Goal: Information Seeking & Learning: Learn about a topic

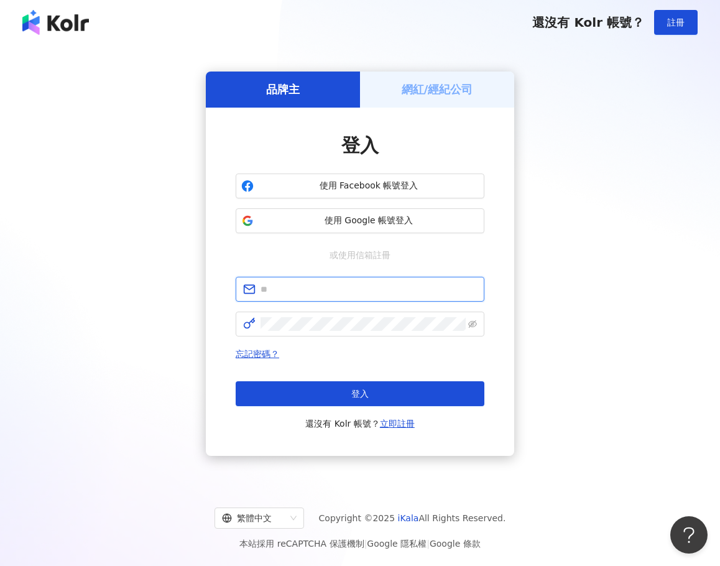
type input "**********"
drag, startPoint x: 635, startPoint y: 250, endPoint x: 438, endPoint y: 200, distance: 203.6
click at [632, 251] on div "**********" at bounding box center [360, 264] width 691 height 418
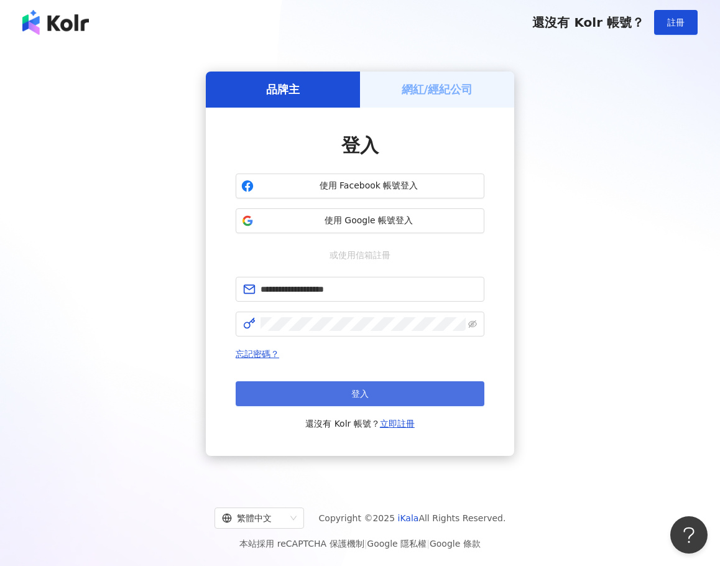
click at [346, 388] on button "登入" at bounding box center [360, 393] width 249 height 25
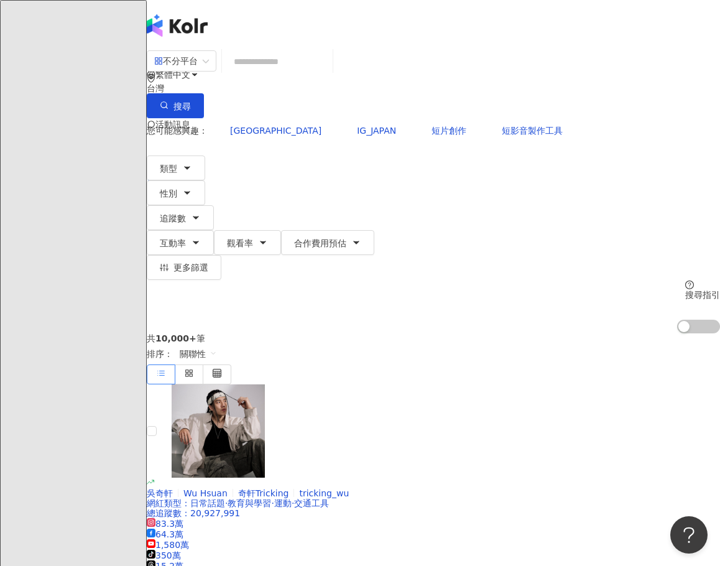
click at [432, 333] on div "共 10,000+ 筆 排序： 關聯性" at bounding box center [434, 358] width 574 height 51
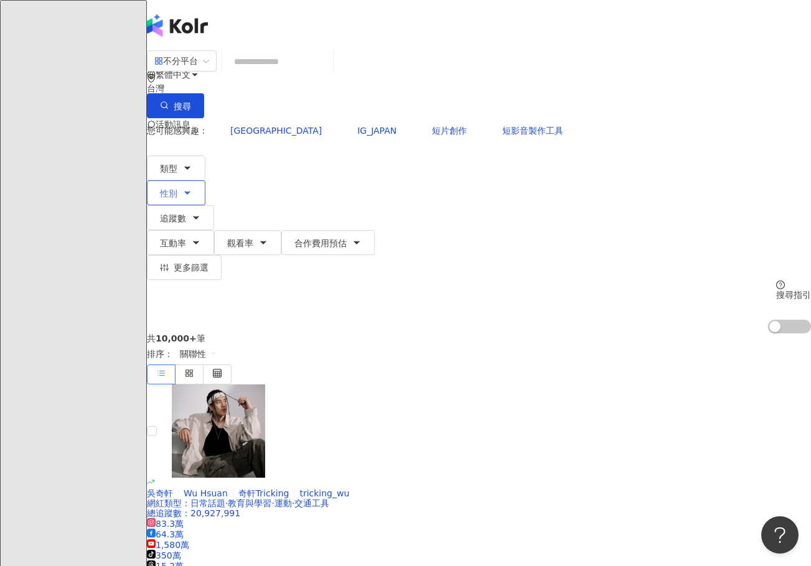
click at [177, 189] on span "性別" at bounding box center [168, 194] width 17 height 10
click at [203, 124] on span "男" at bounding box center [193, 118] width 19 height 14
click at [169, 124] on span "女" at bounding box center [160, 118] width 19 height 14
click at [136, 124] on span "不限" at bounding box center [121, 118] width 27 height 14
click at [205, 180] on button "性別" at bounding box center [176, 192] width 58 height 25
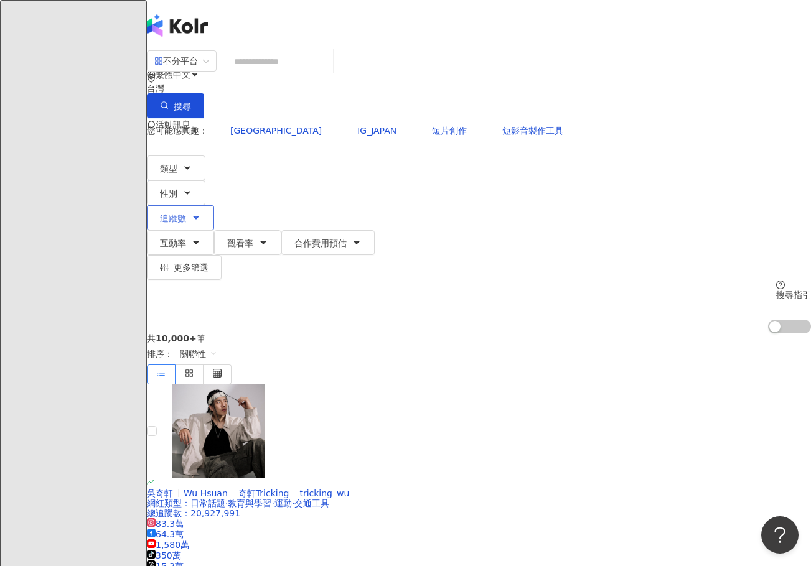
click at [186, 213] on span "追蹤數" at bounding box center [173, 218] width 26 height 10
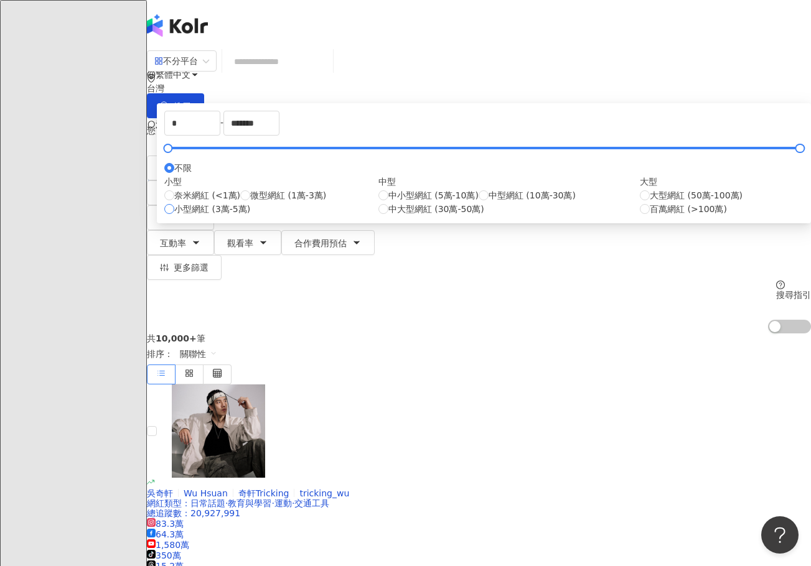
click at [250, 216] on label "小型網紅 (3萬-5萬)" at bounding box center [207, 209] width 86 height 14
type input "*****"
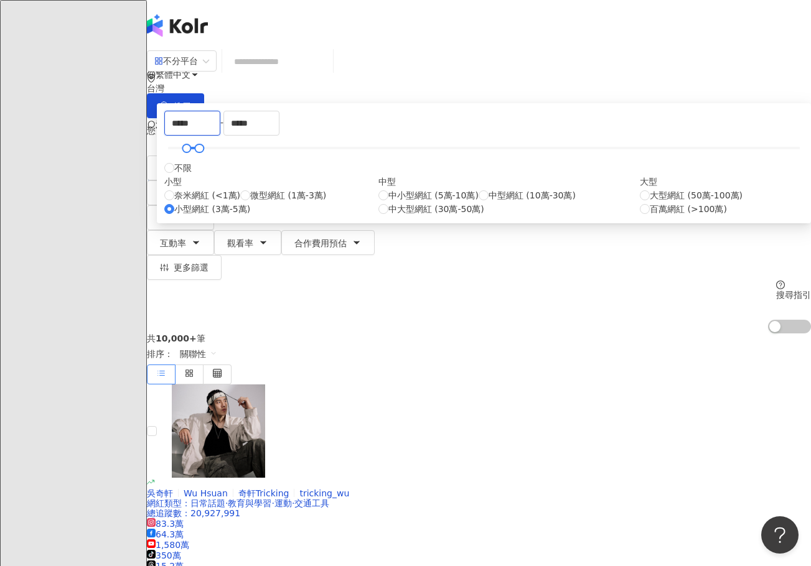
drag, startPoint x: 350, startPoint y: 200, endPoint x: 296, endPoint y: 190, distance: 55.6
click at [296, 190] on div "***** - ***** 不限 小型 奈米網紅 (<1萬) 微型網紅 (1萬-3萬) 小型網紅 (3萬-5萬) 中型 中小型網紅 (5萬-10萬) 中型網紅…" at bounding box center [484, 163] width 654 height 120
type input "*****"
click at [247, 333] on div "共 10,000+ 筆 排序： 關聯性" at bounding box center [479, 358] width 664 height 51
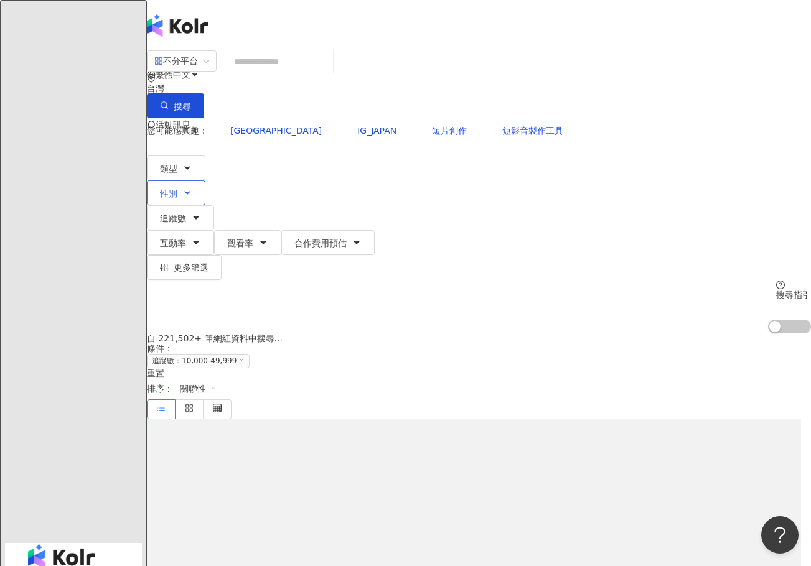
click at [177, 189] on span "性別" at bounding box center [168, 194] width 17 height 10
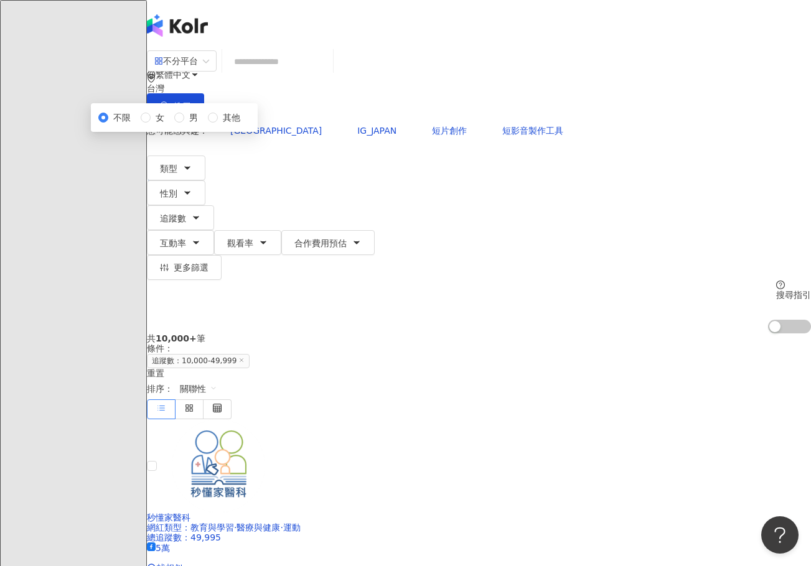
click at [217, 333] on div "共 10,000+ 筆 條件 ： 追蹤數：10,000-49,999 重置 排序： 關聯性" at bounding box center [479, 375] width 664 height 85
click at [192, 156] on button "類型" at bounding box center [176, 168] width 58 height 25
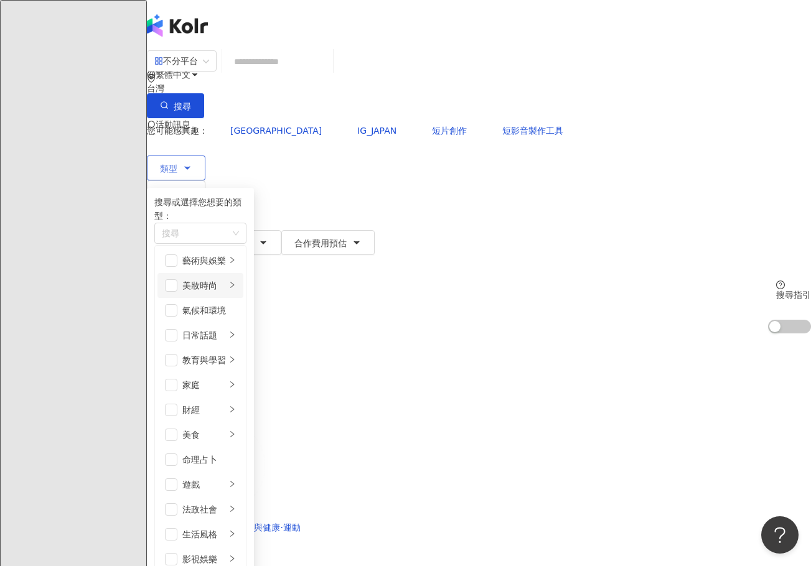
click at [182, 277] on li "美妝時尚" at bounding box center [200, 285] width 86 height 25
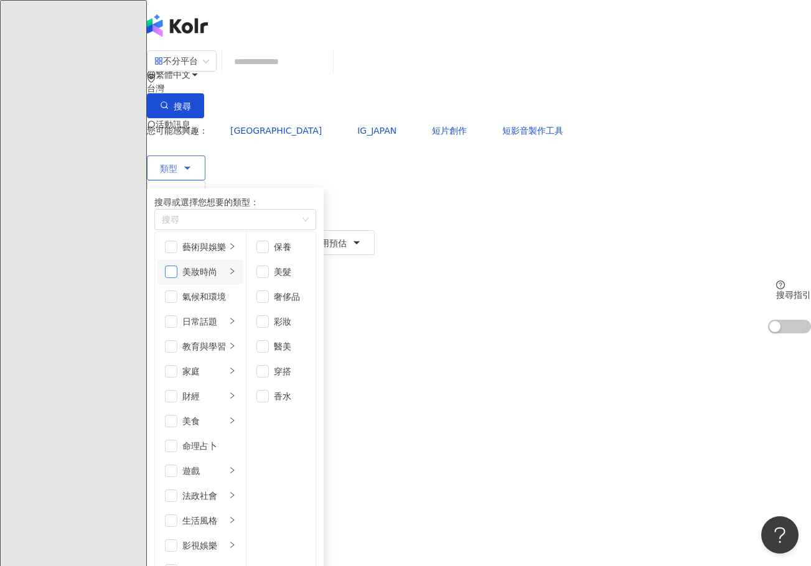
click at [177, 278] on span "button" at bounding box center [171, 272] width 12 height 12
click at [177, 415] on span "button" at bounding box center [171, 421] width 12 height 12
click at [316, 195] on div "搜尋或選擇您想要的類型： 美妝時尚 美食 藝術與娛樂 美妝時尚 氣候和環境 日常話題 教育與學習 家庭 財經 美食 命理占卜 遊戲 法政社會 生活風格 影視娛…" at bounding box center [235, 515] width 162 height 640
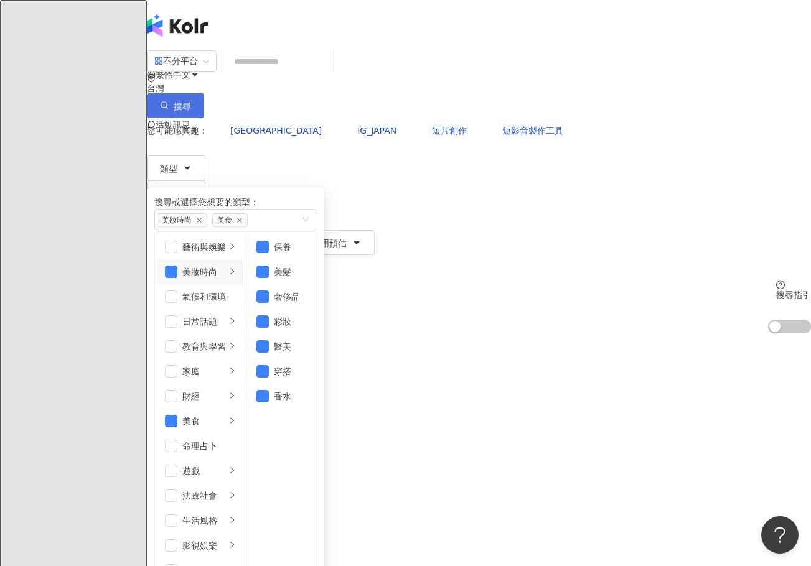
click at [204, 93] on button "搜尋" at bounding box center [175, 105] width 57 height 25
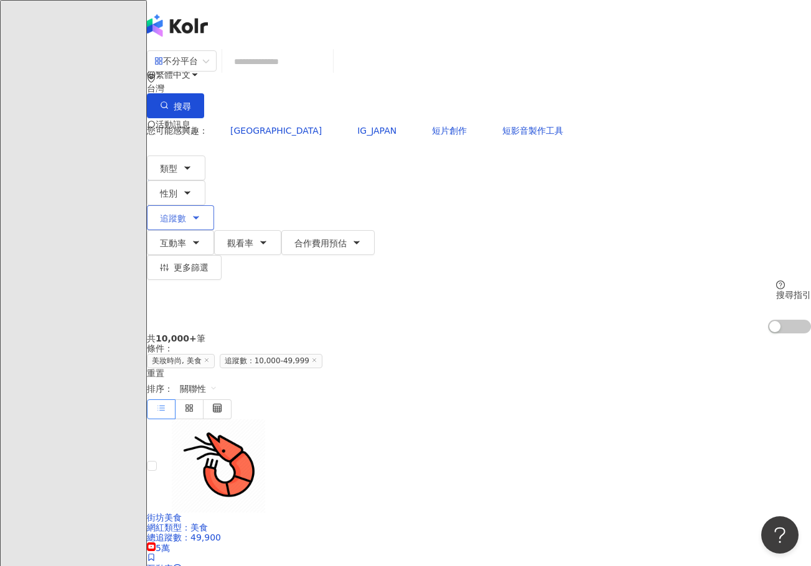
click at [201, 213] on icon "button" at bounding box center [196, 218] width 10 height 10
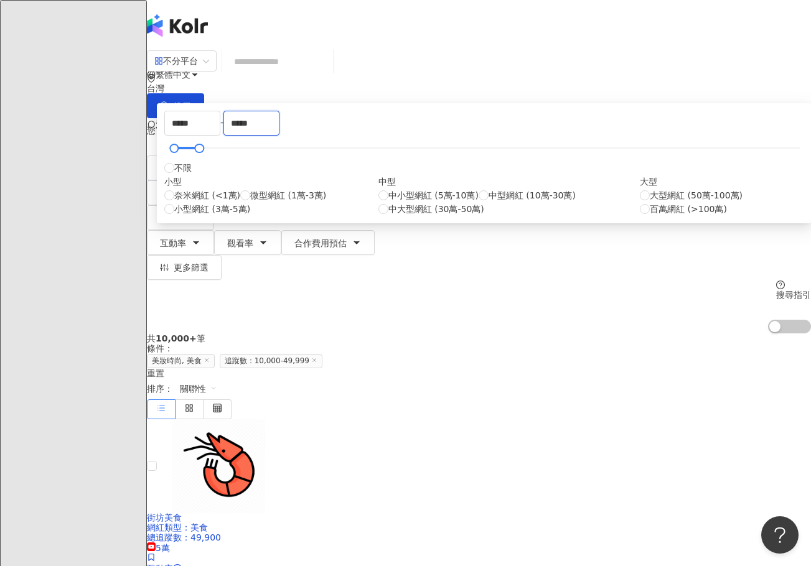
drag, startPoint x: 518, startPoint y: 193, endPoint x: 471, endPoint y: 198, distance: 47.6
click at [471, 198] on div "***** - ***** 不限 小型 奈米網紅 (<1萬) 微型網紅 (1萬-3萬) 小型網紅 (3萬-5萬) 中型 中小型網紅 (5萬-10萬) 中型網紅…" at bounding box center [483, 163] width 639 height 105
type input "*****"
click at [192, 175] on label "不限" at bounding box center [177, 168] width 27 height 14
type input "*"
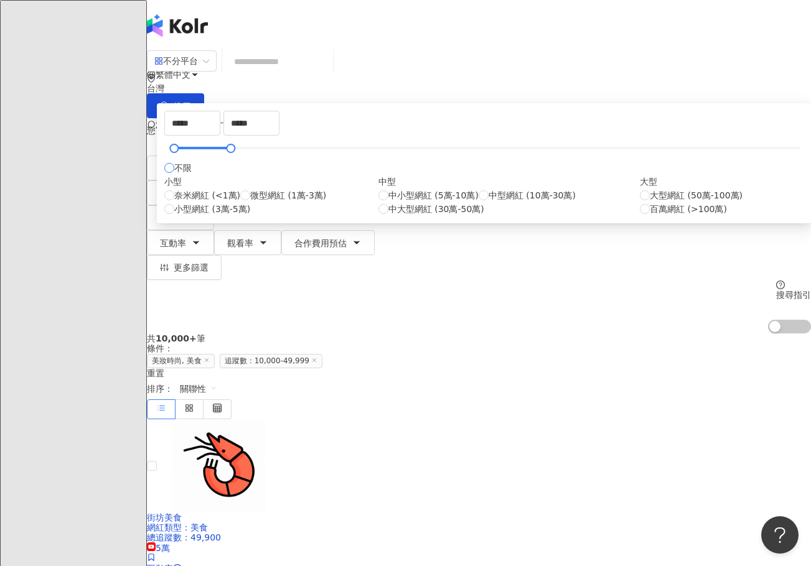
type input "*******"
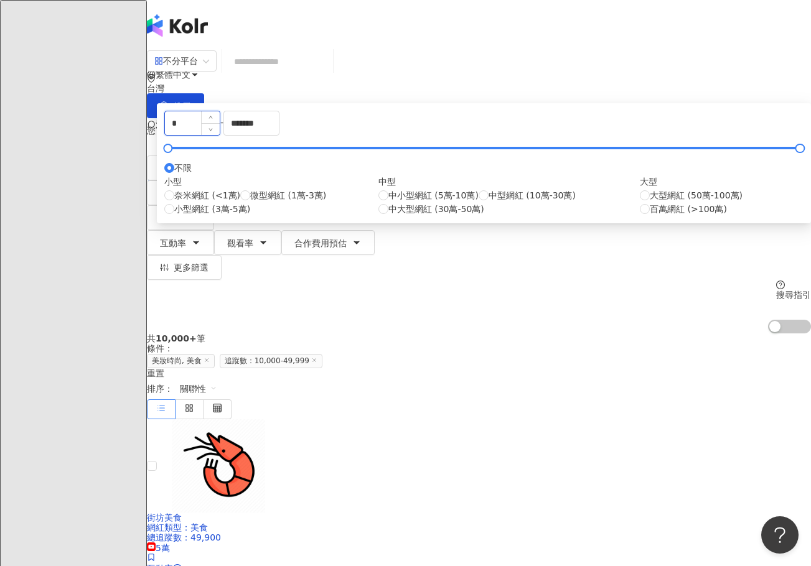
drag, startPoint x: 332, startPoint y: 197, endPoint x: 325, endPoint y: 181, distance: 17.6
click at [220, 135] on input "*" at bounding box center [192, 123] width 55 height 24
type input "*****"
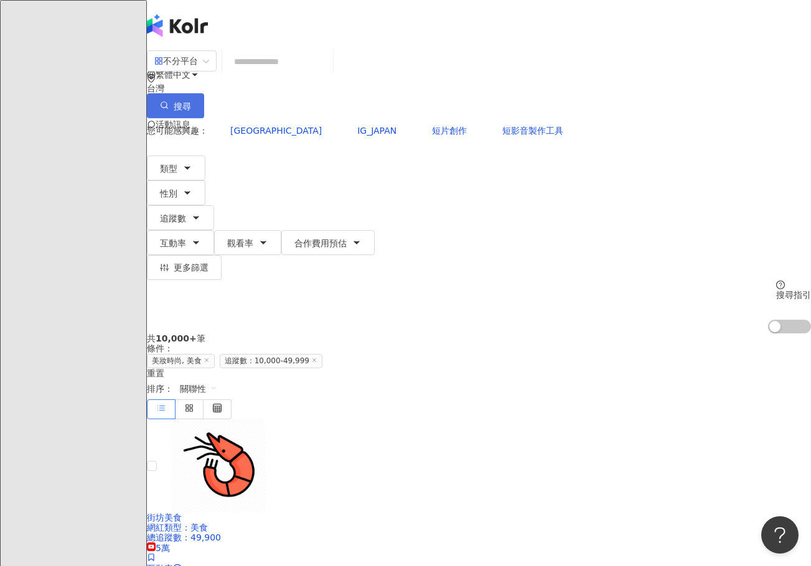
click at [204, 93] on button "搜尋" at bounding box center [175, 105] width 57 height 25
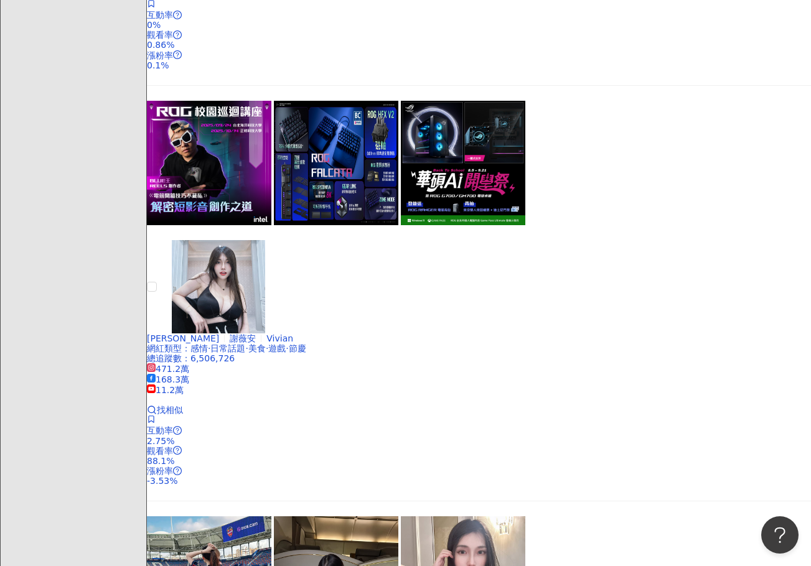
scroll to position [1867, 0]
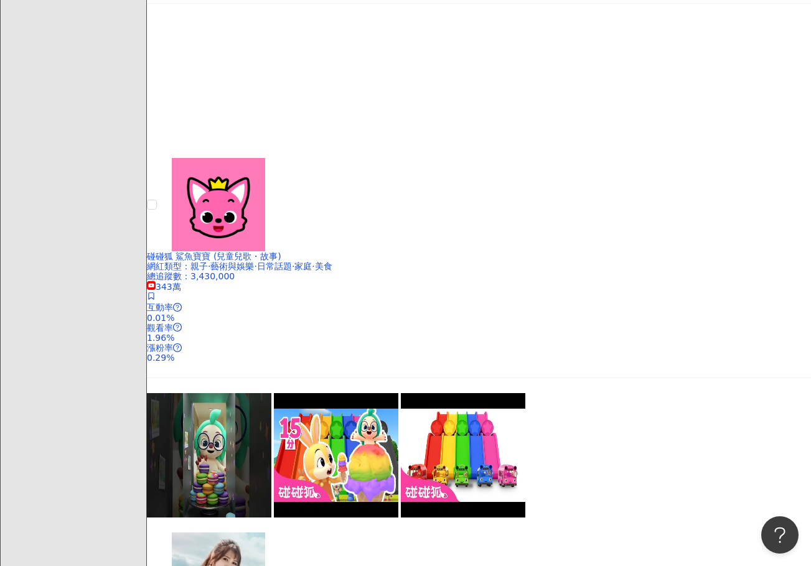
scroll to position [1880, 0]
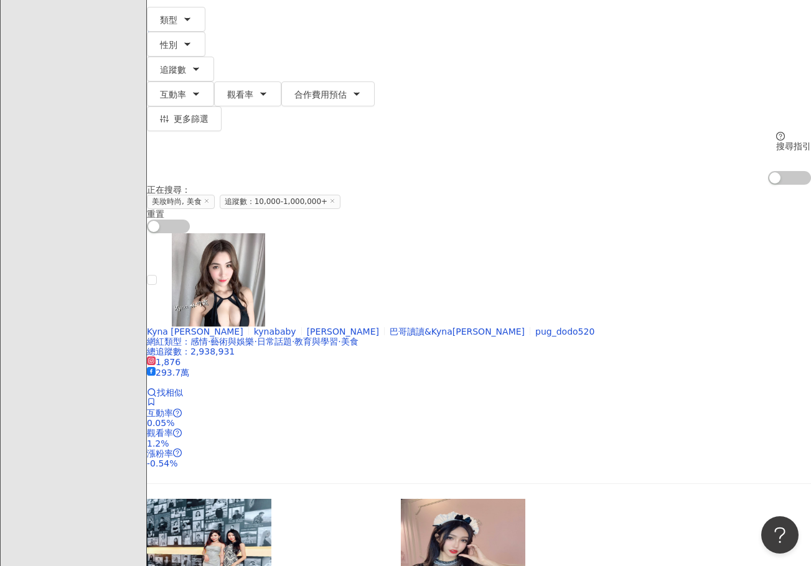
scroll to position [0, 0]
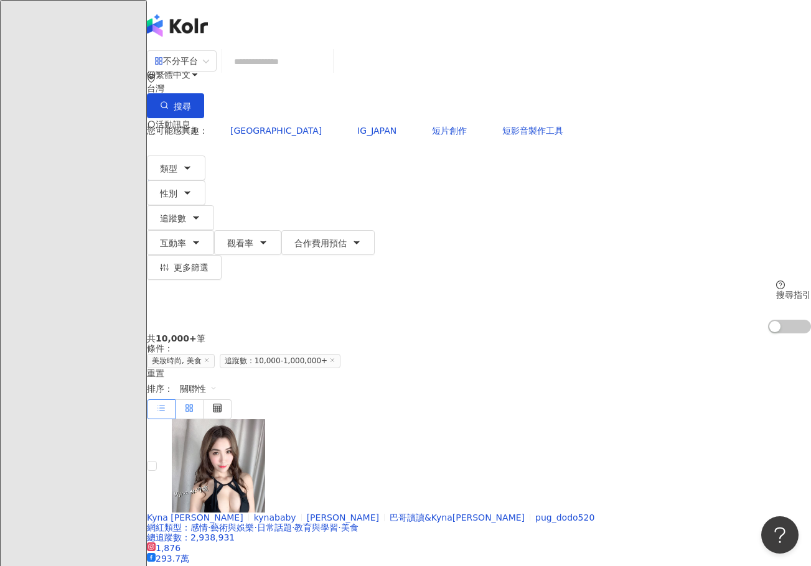
click at [192, 409] on rect at bounding box center [191, 410] width 2 height 2
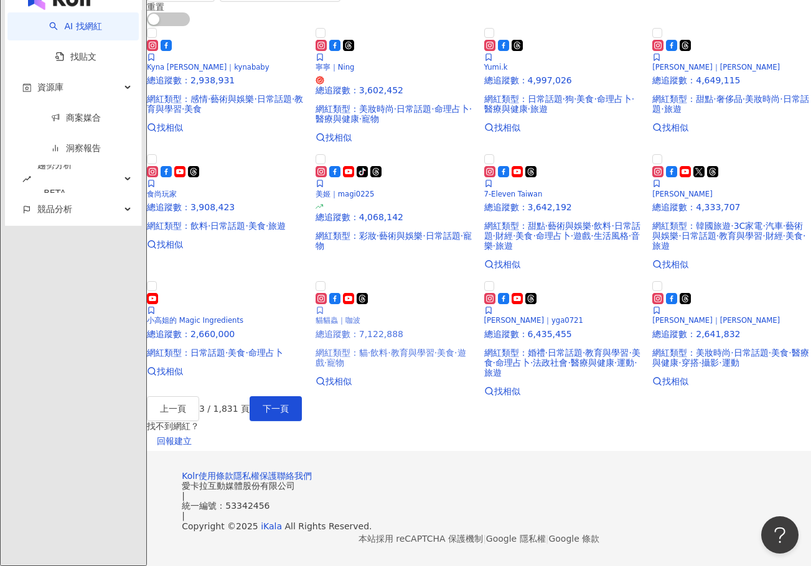
scroll to position [622, 0]
click at [302, 421] on button "下一頁" at bounding box center [275, 408] width 52 height 25
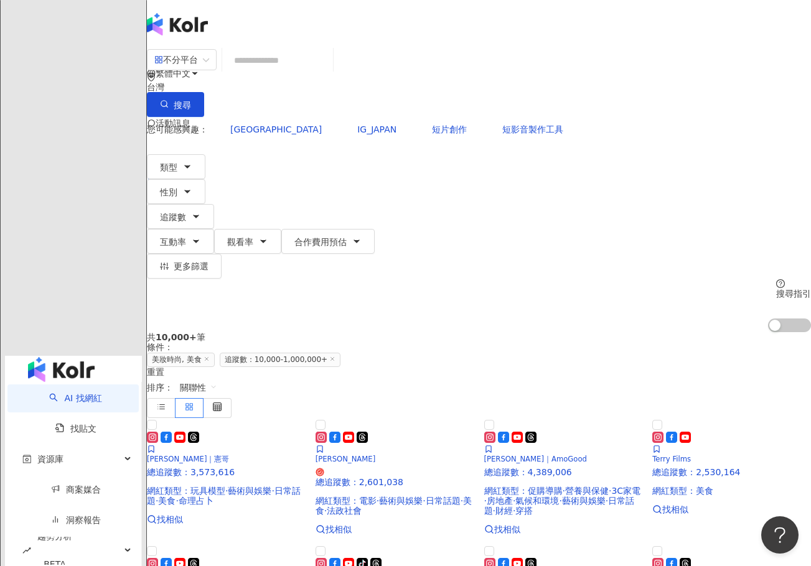
scroll to position [0, 0]
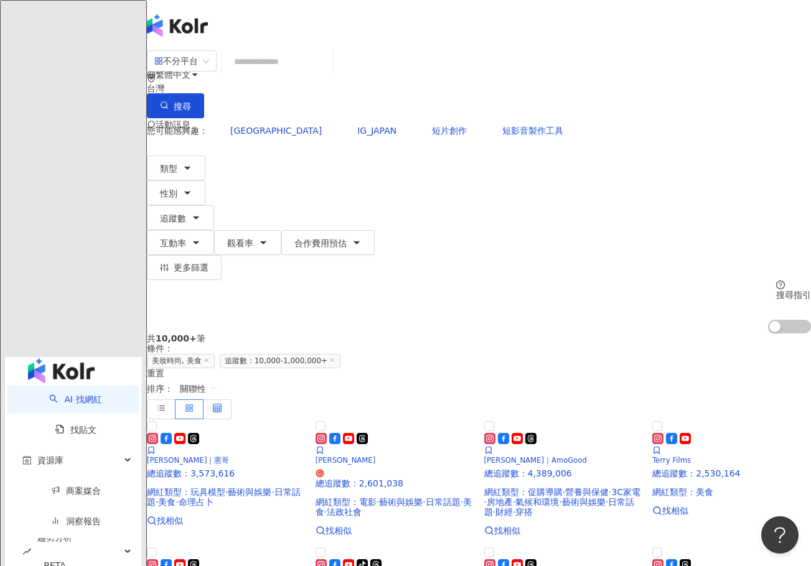
click at [221, 404] on icon at bounding box center [217, 408] width 9 height 9
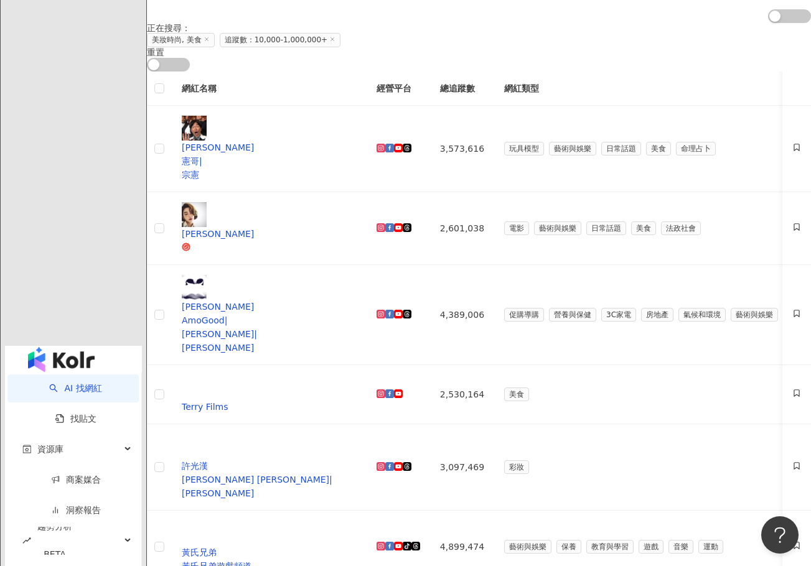
scroll to position [311, 0]
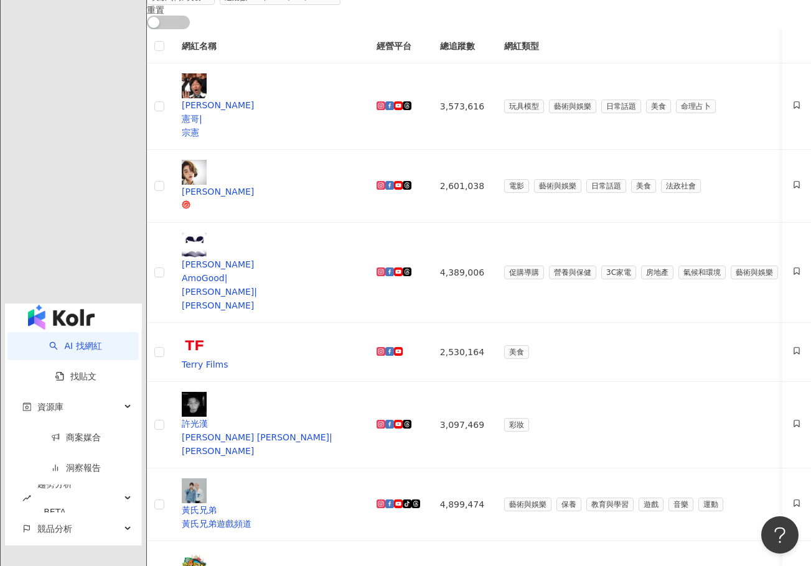
scroll to position [534, 0]
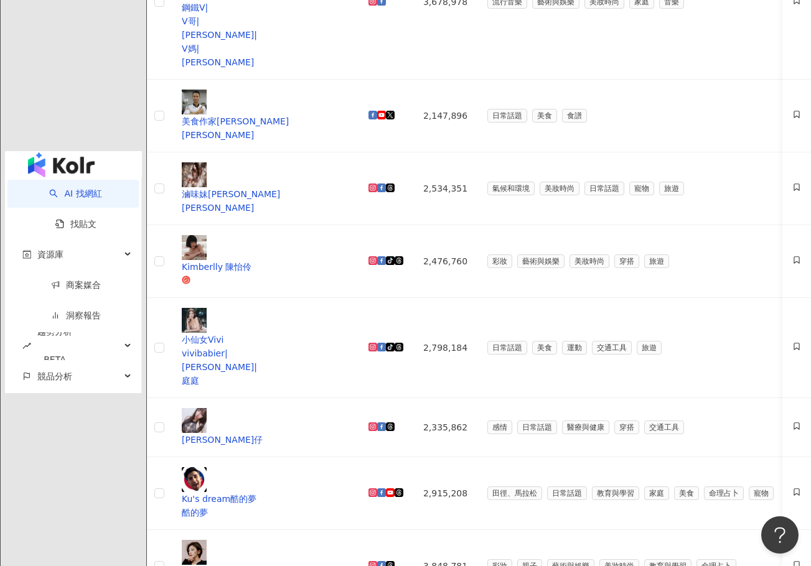
scroll to position [469, 0]
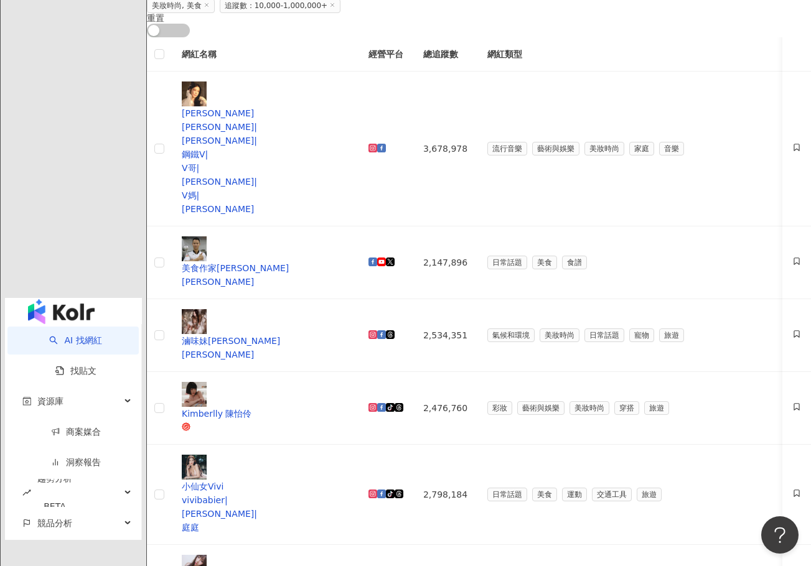
scroll to position [282, 0]
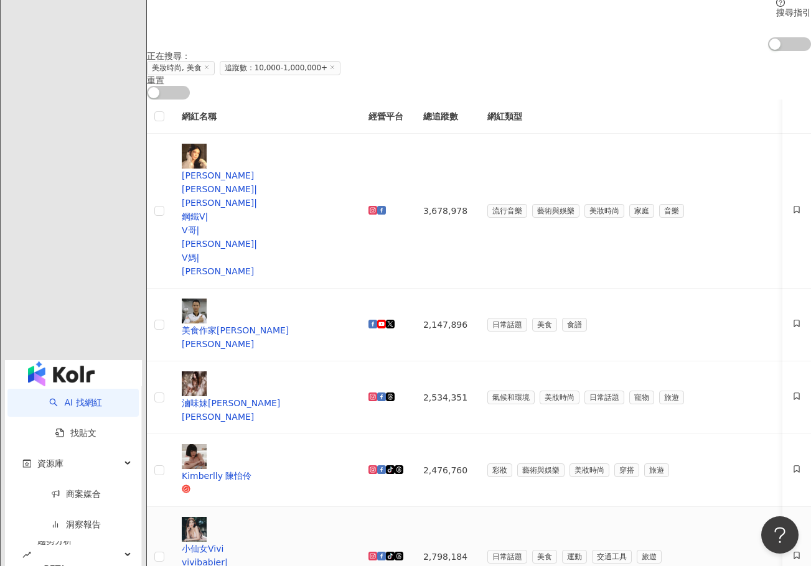
click at [377, 552] on icon at bounding box center [372, 556] width 9 height 9
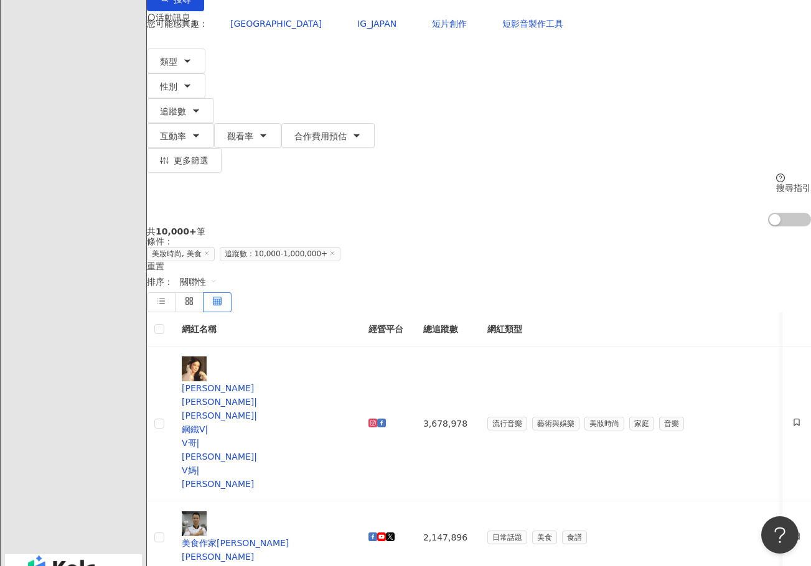
scroll to position [96, 0]
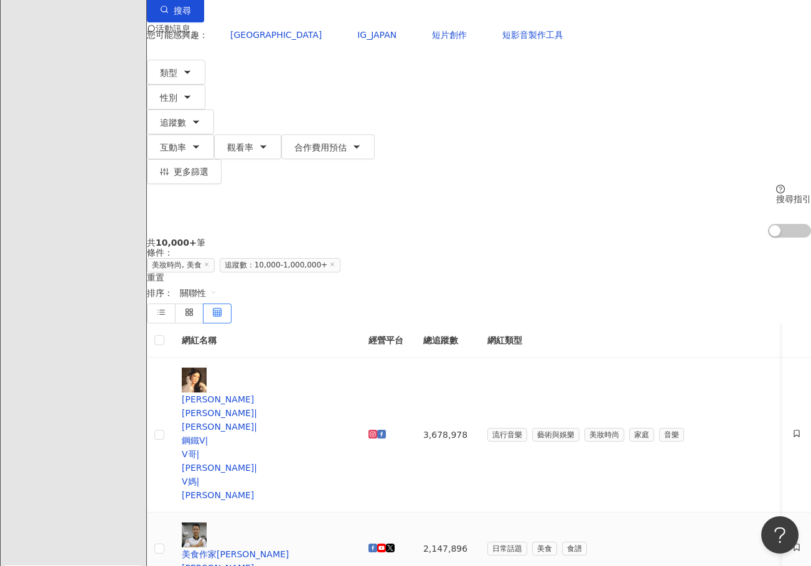
click at [377, 544] on icon at bounding box center [372, 548] width 9 height 9
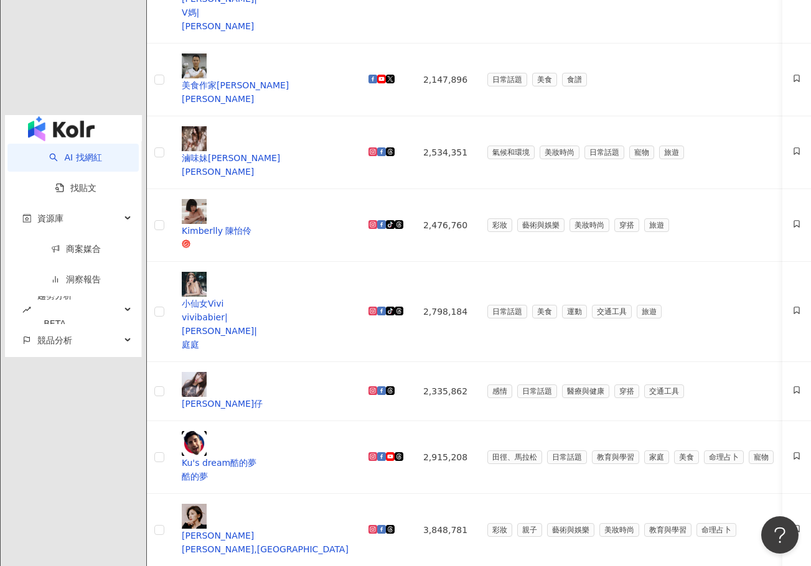
scroll to position [531, 0]
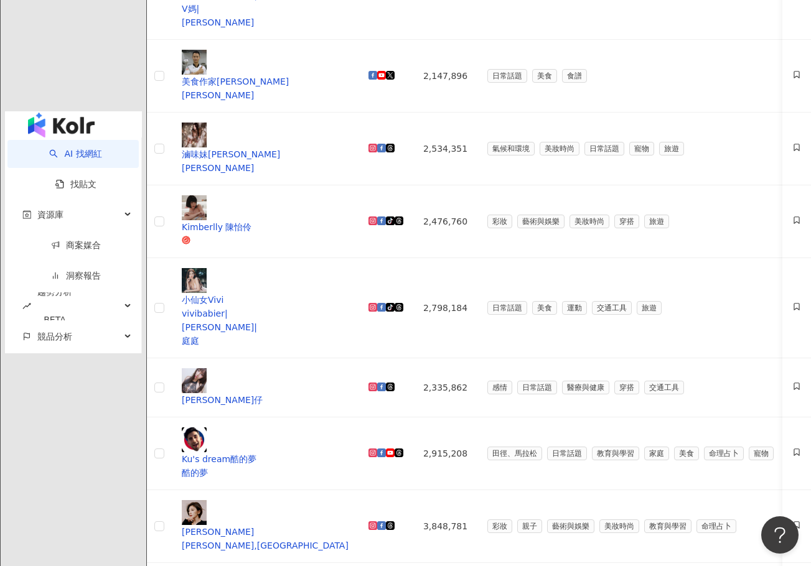
drag, startPoint x: 520, startPoint y: 320, endPoint x: 517, endPoint y: 329, distance: 9.8
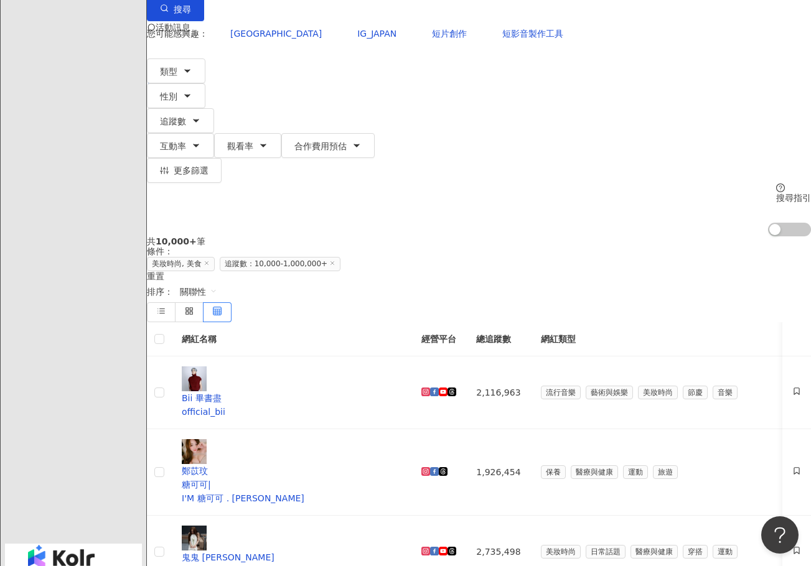
scroll to position [96, 0]
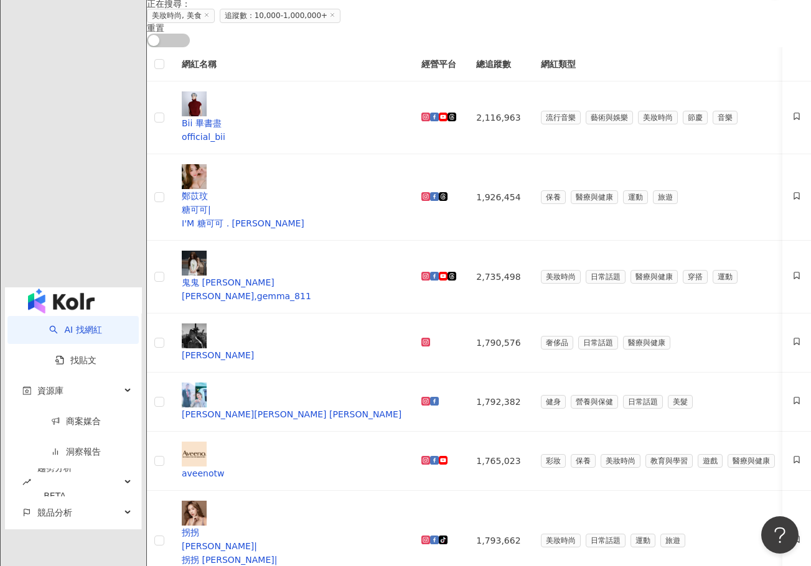
scroll to position [534, 0]
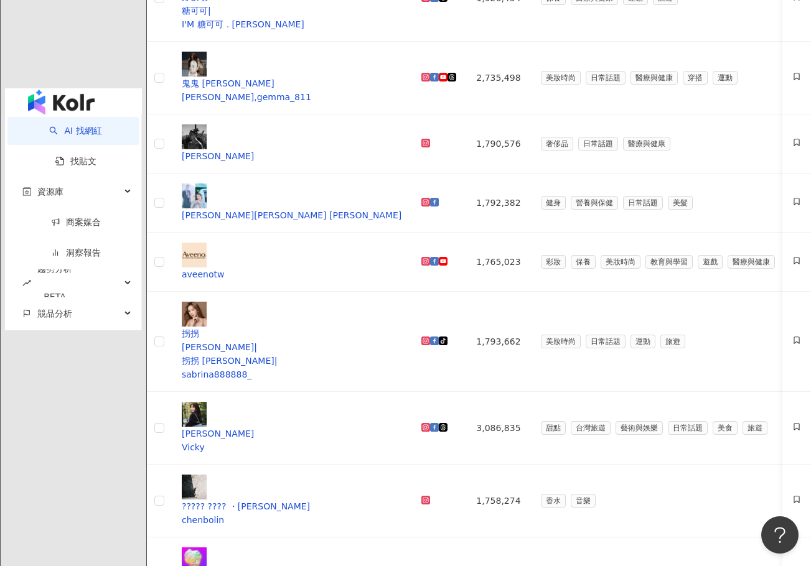
drag, startPoint x: 541, startPoint y: 330, endPoint x: 534, endPoint y: 331, distance: 6.3
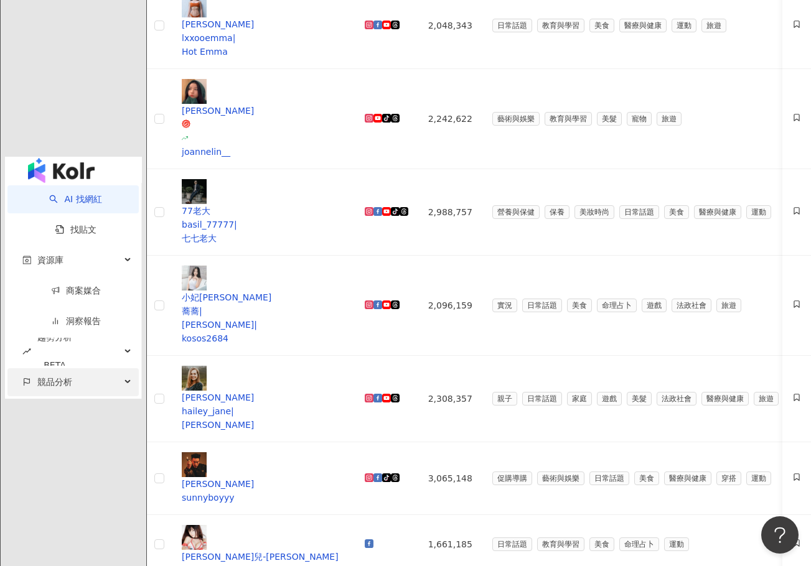
click at [124, 368] on div "競品分析" at bounding box center [72, 382] width 131 height 28
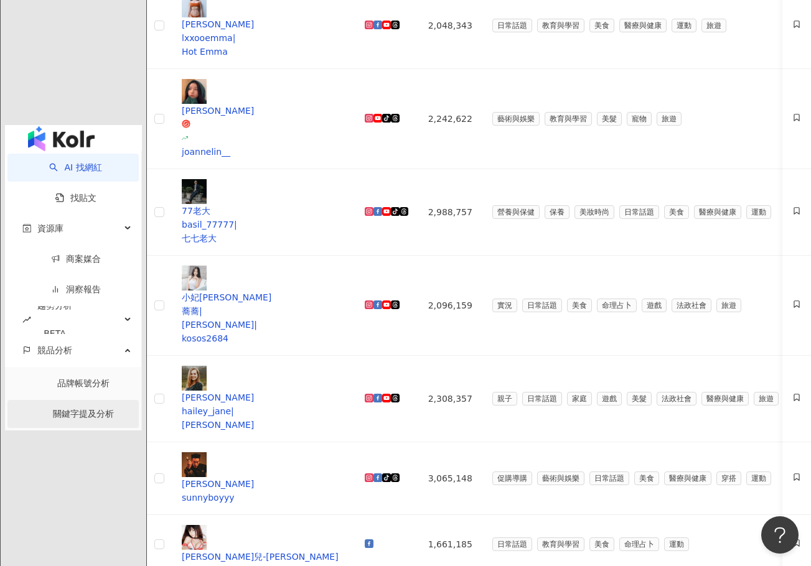
click at [77, 409] on link "關鍵字提及分析" at bounding box center [83, 414] width 61 height 10
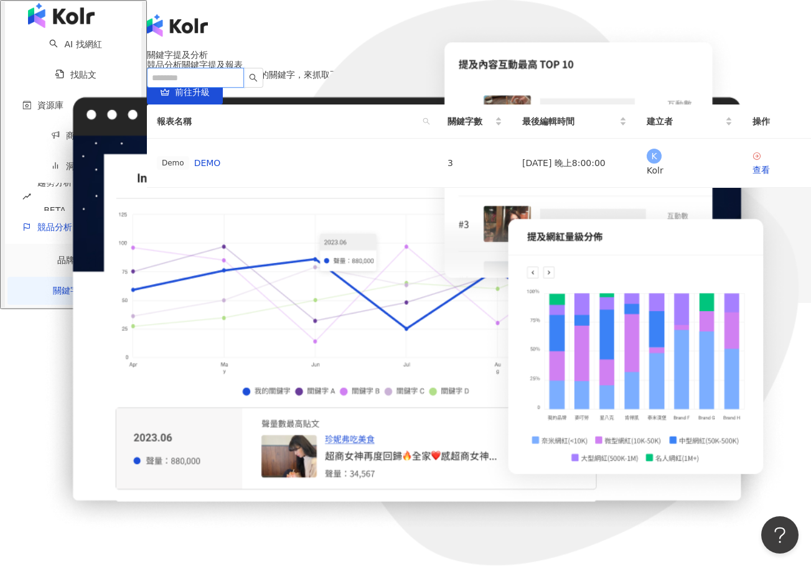
click at [216, 68] on input "search" at bounding box center [195, 78] width 97 height 20
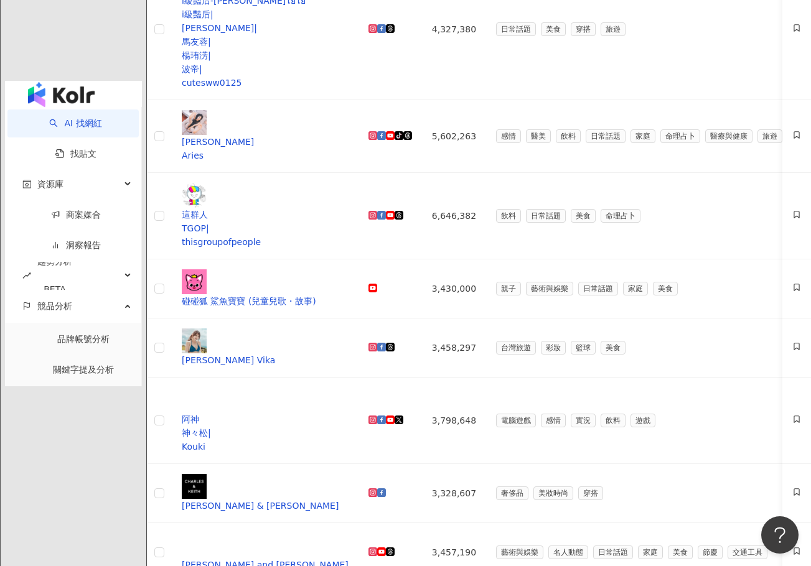
scroll to position [531, 0]
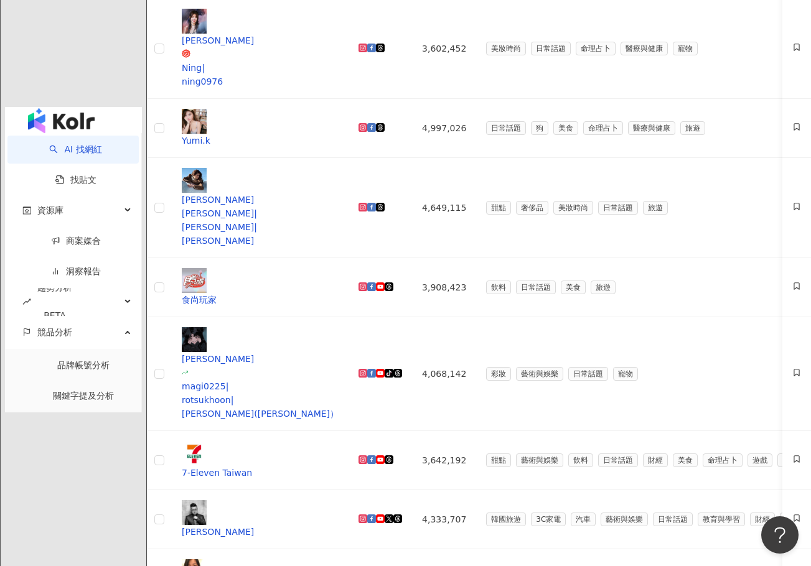
drag, startPoint x: 527, startPoint y: 352, endPoint x: 527, endPoint y: 340, distance: 11.2
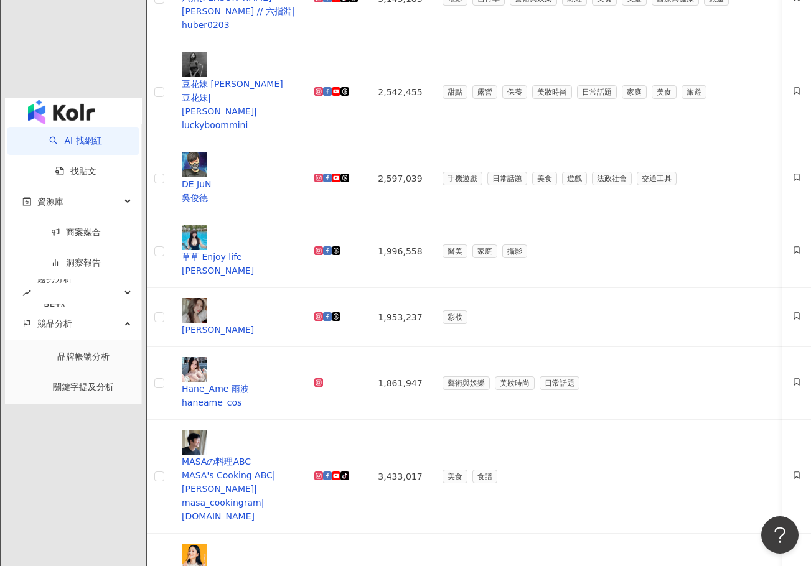
scroll to position [534, 0]
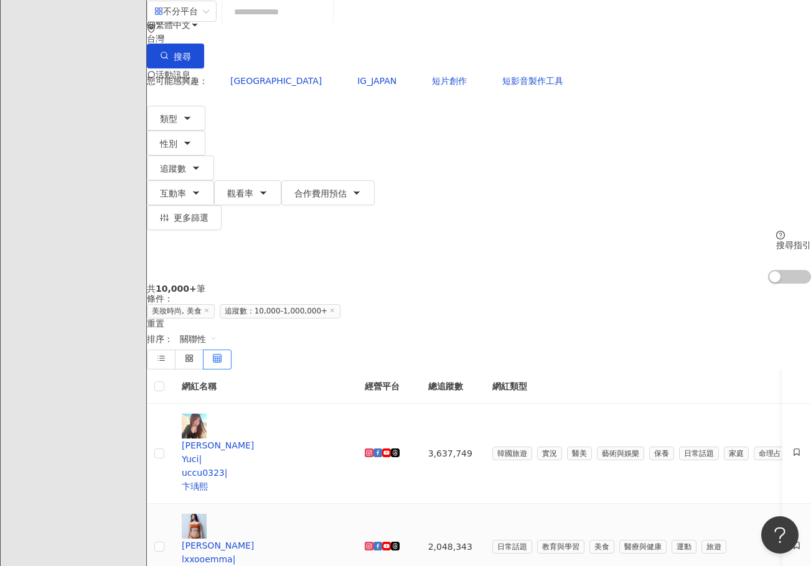
scroll to position [0, 0]
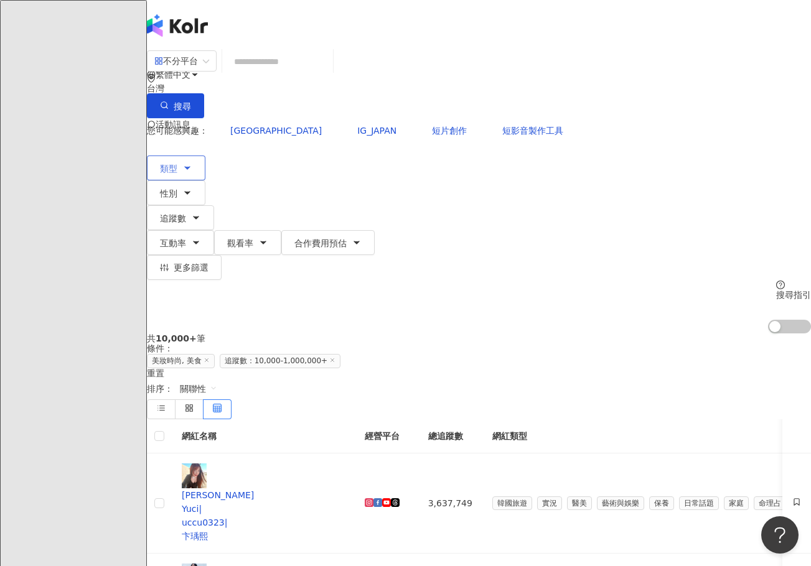
click at [205, 156] on button "類型" at bounding box center [176, 168] width 58 height 25
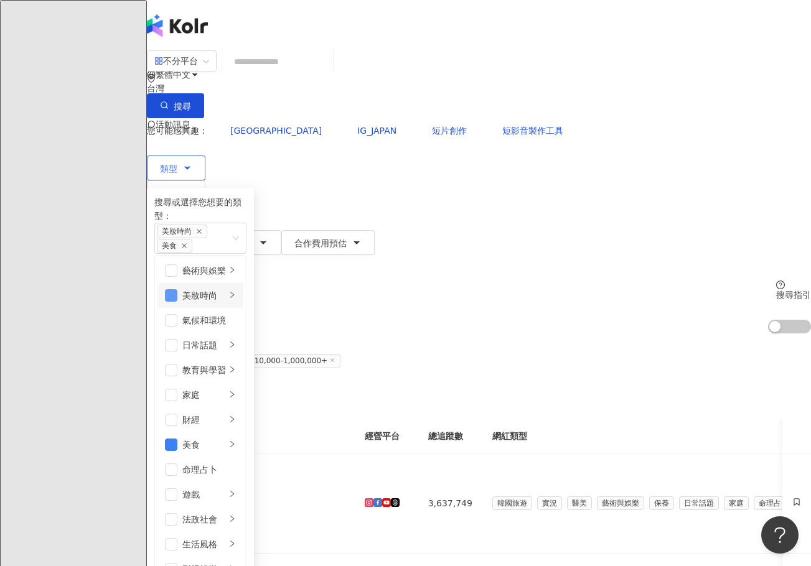
click at [177, 289] on span "button" at bounding box center [171, 295] width 12 height 12
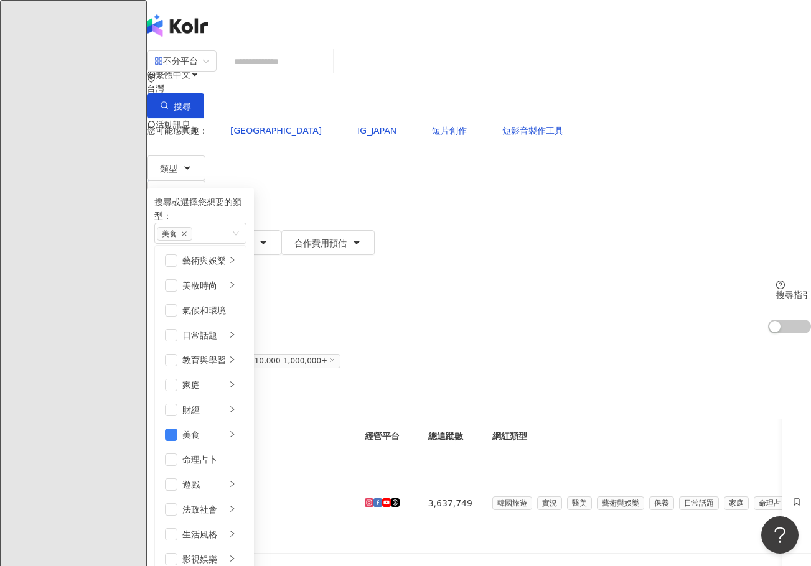
click at [542, 333] on div "共 10,000+ 筆 條件 ： 美妝時尚, 美食 追蹤數：10,000-1,000,000+ 重置 排序： 關聯性" at bounding box center [479, 375] width 664 height 85
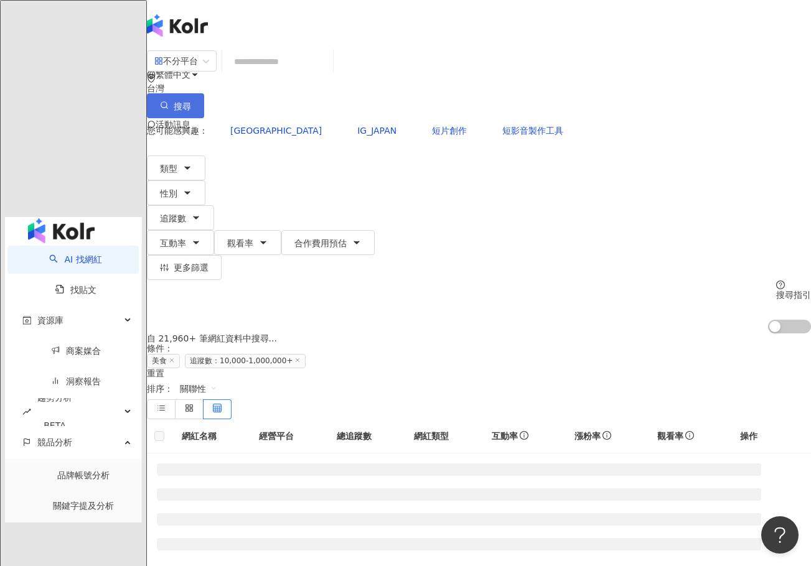
click at [167, 102] on circle "button" at bounding box center [164, 105] width 6 height 6
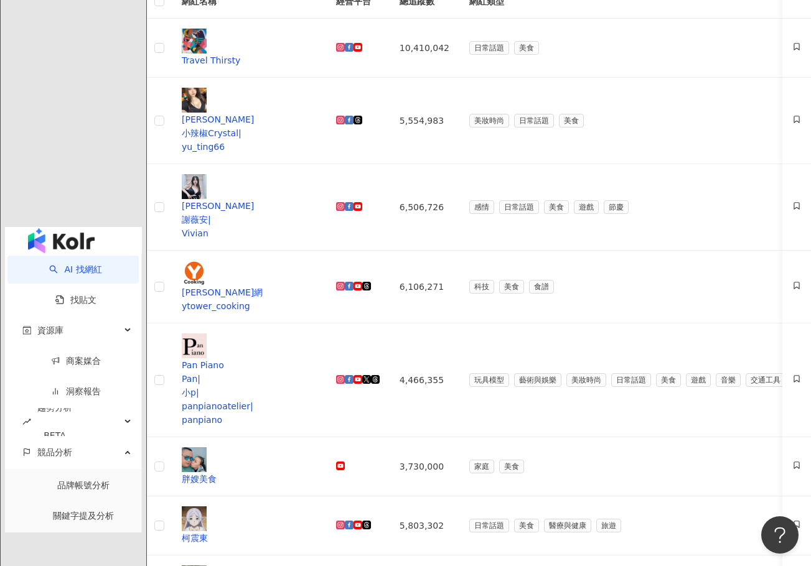
scroll to position [533, 0]
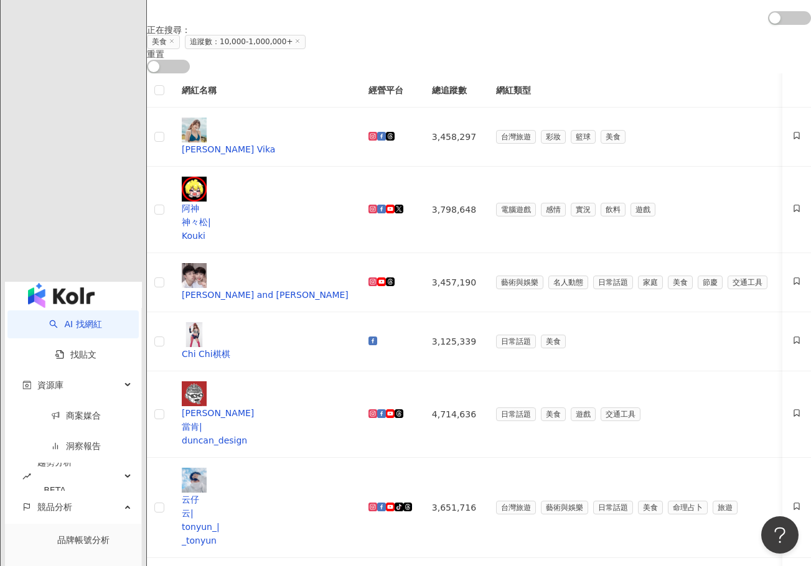
scroll to position [31, 0]
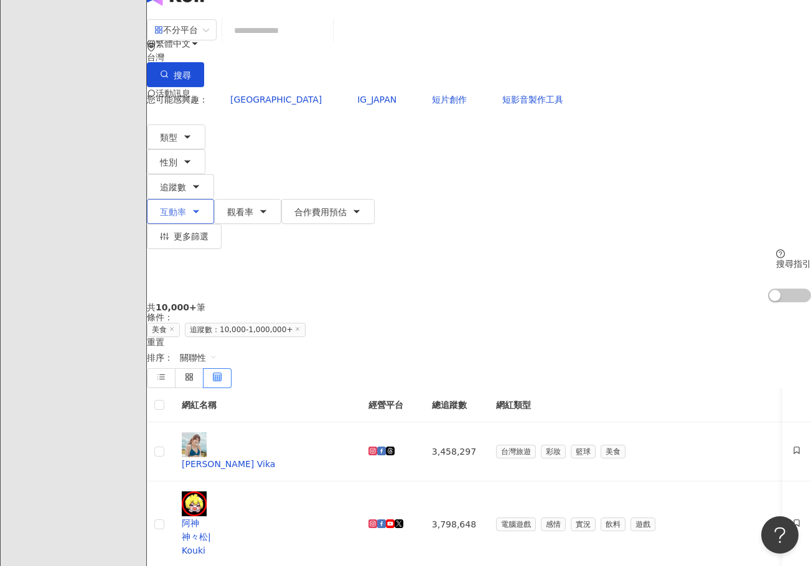
click at [186, 207] on span "互動率" at bounding box center [173, 212] width 26 height 10
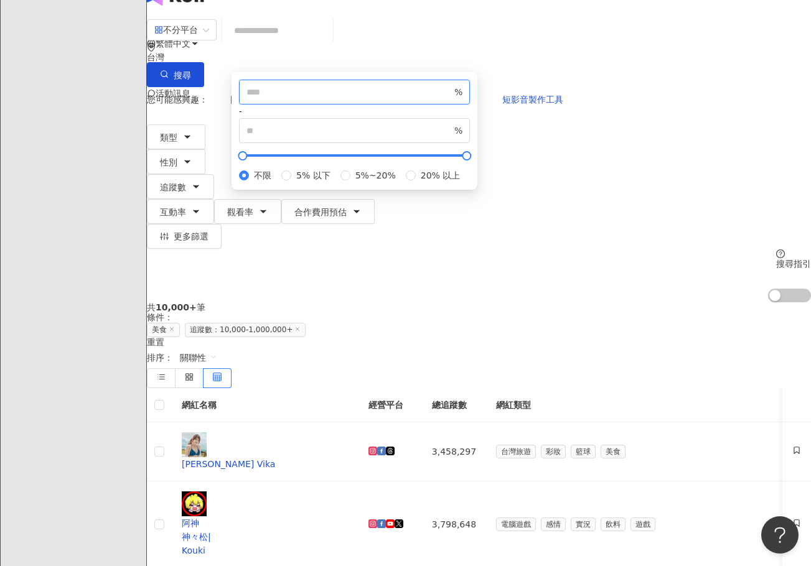
click at [406, 99] on input "number" at bounding box center [348, 92] width 205 height 14
type input "*"
click at [674, 388] on th "網紅類型" at bounding box center [694, 405] width 416 height 34
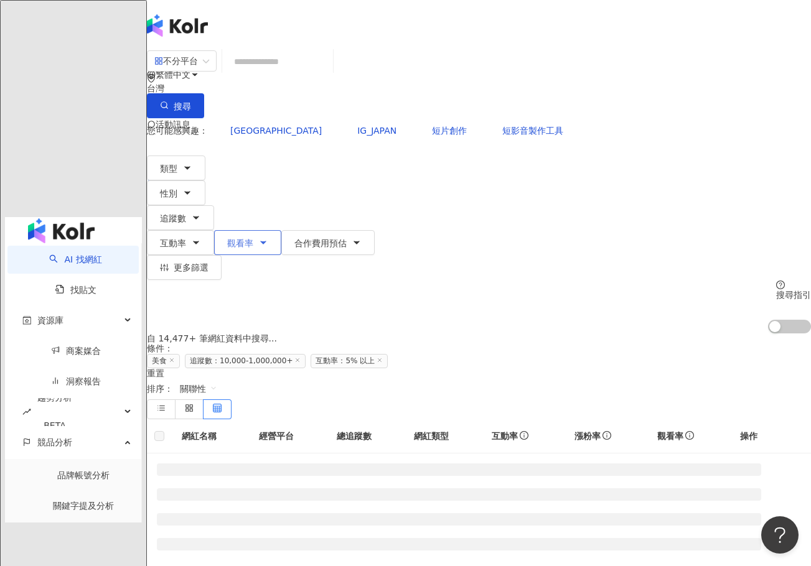
click at [253, 238] on span "觀看率" at bounding box center [240, 243] width 26 height 10
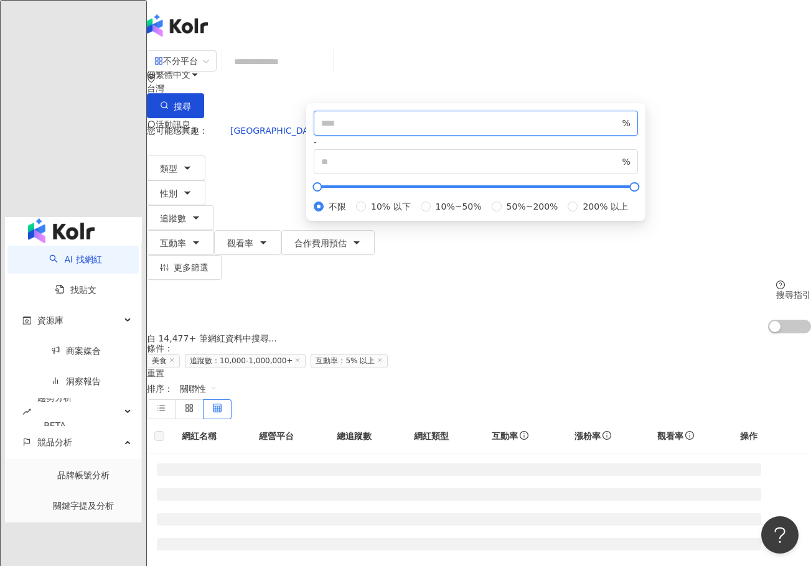
click at [491, 130] on input "number" at bounding box center [470, 123] width 299 height 14
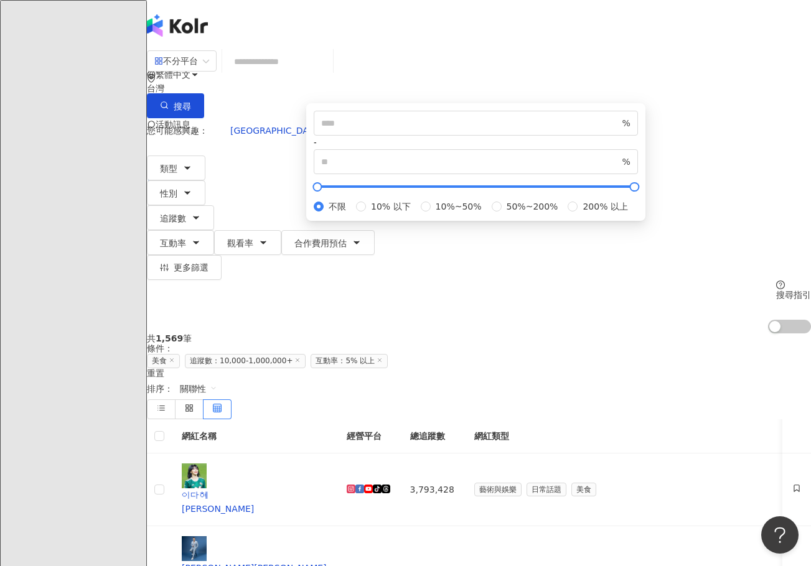
click at [395, 333] on div "共 1,569 筆 條件 ： 美食 追蹤數：10,000-1,000,000+ 互動率：5% 以上 重置 排序： 關聯性" at bounding box center [479, 375] width 664 height 85
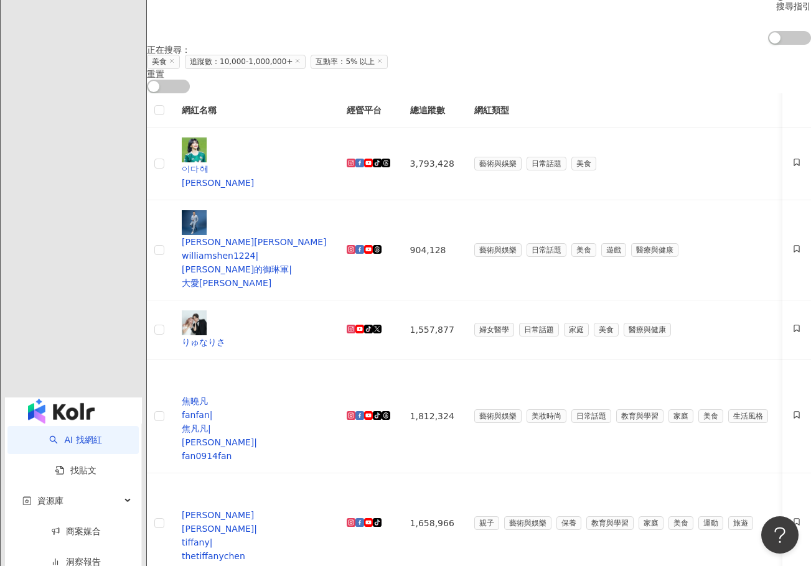
scroll to position [311, 0]
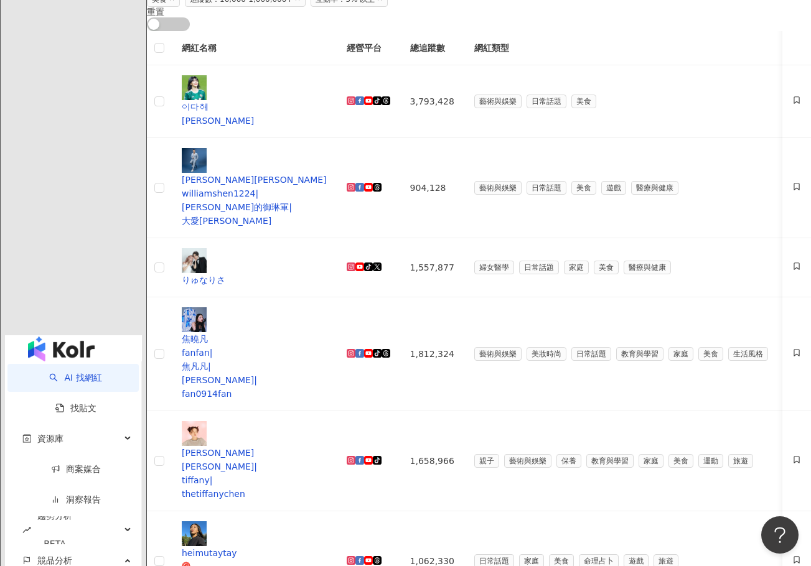
scroll to position [373, 0]
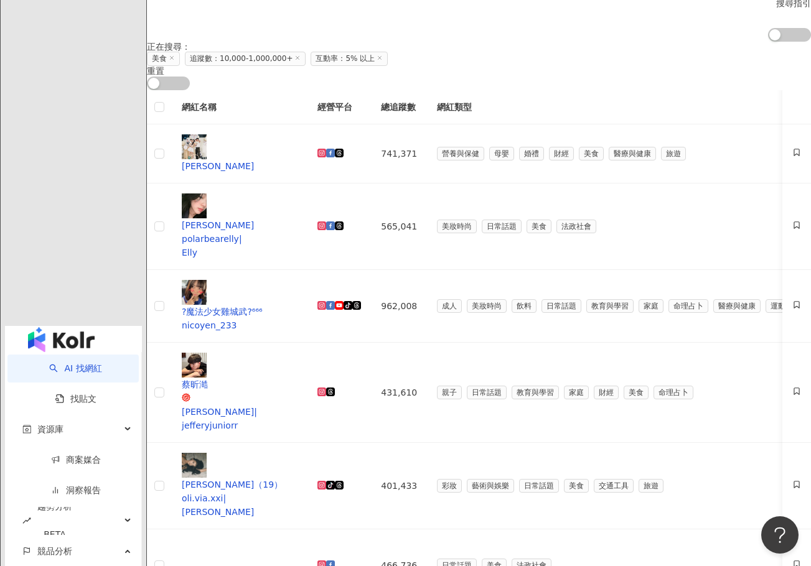
scroll to position [536, 0]
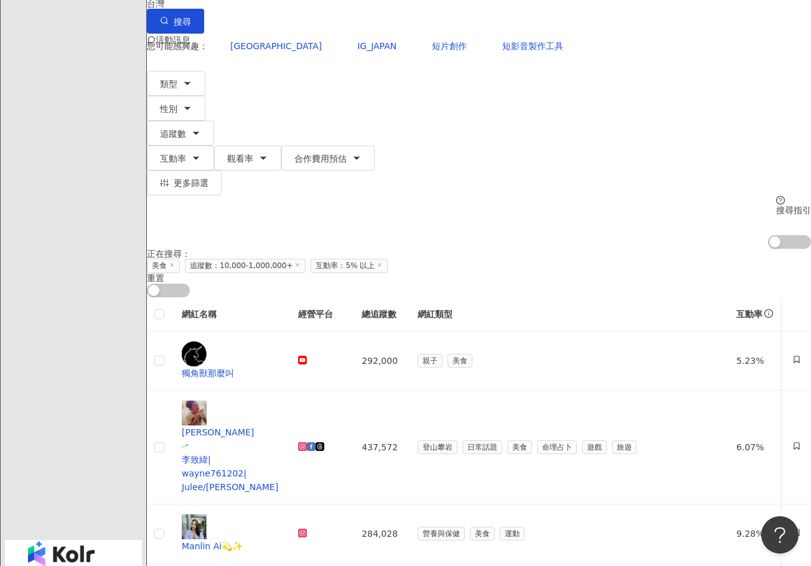
scroll to position [533, 0]
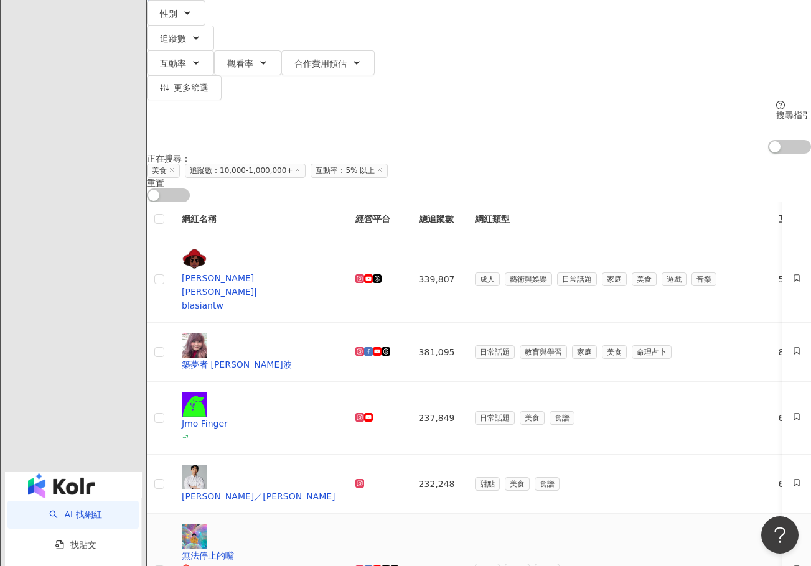
scroll to position [158, 0]
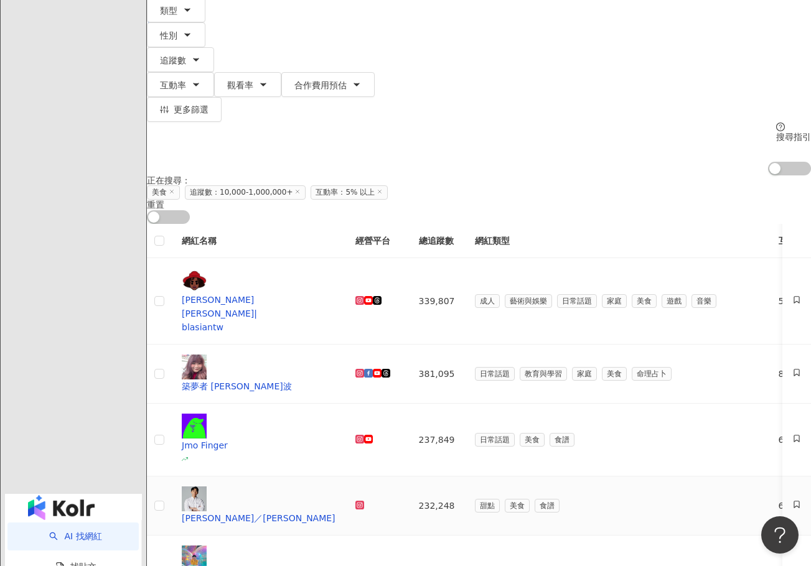
click at [361, 503] on icon at bounding box center [359, 505] width 4 height 4
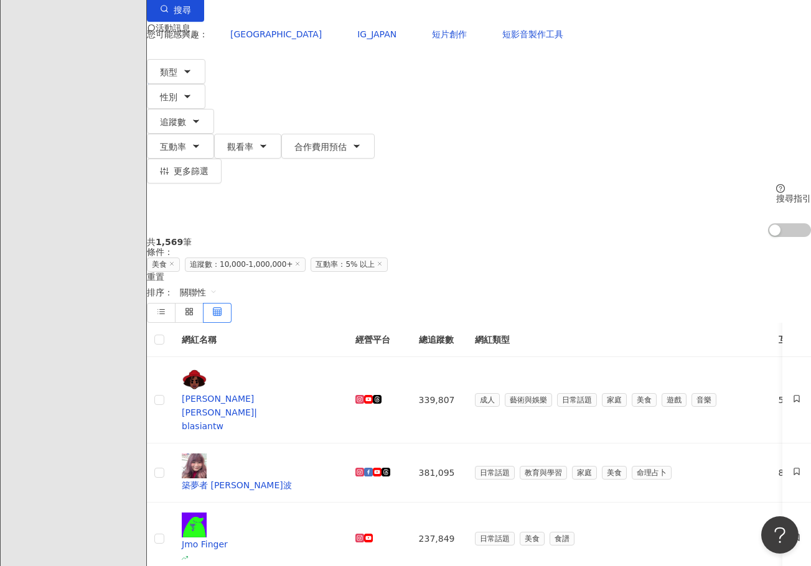
scroll to position [96, 0]
click at [364, 396] on icon at bounding box center [359, 400] width 9 height 9
click at [409, 444] on td at bounding box center [376, 473] width 63 height 59
click at [364, 468] on icon at bounding box center [359, 472] width 9 height 9
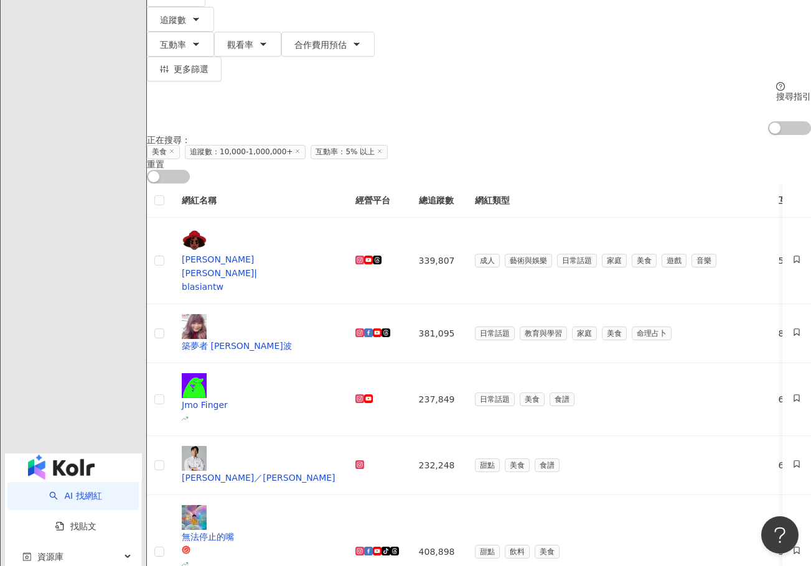
scroll to position [220, 0]
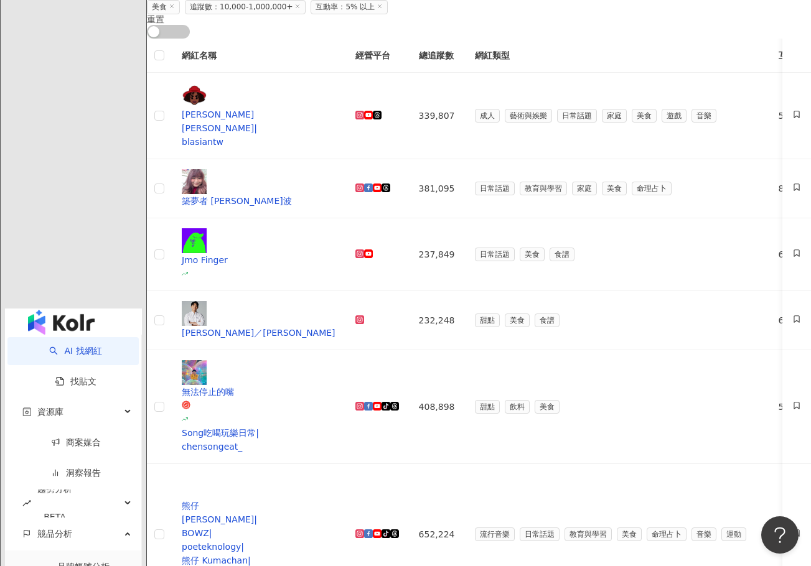
scroll to position [345, 0]
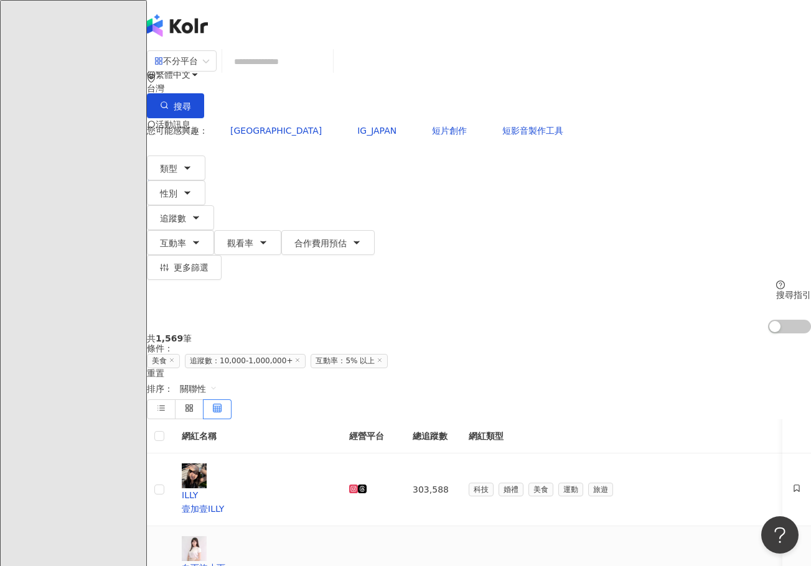
scroll to position [62, 0]
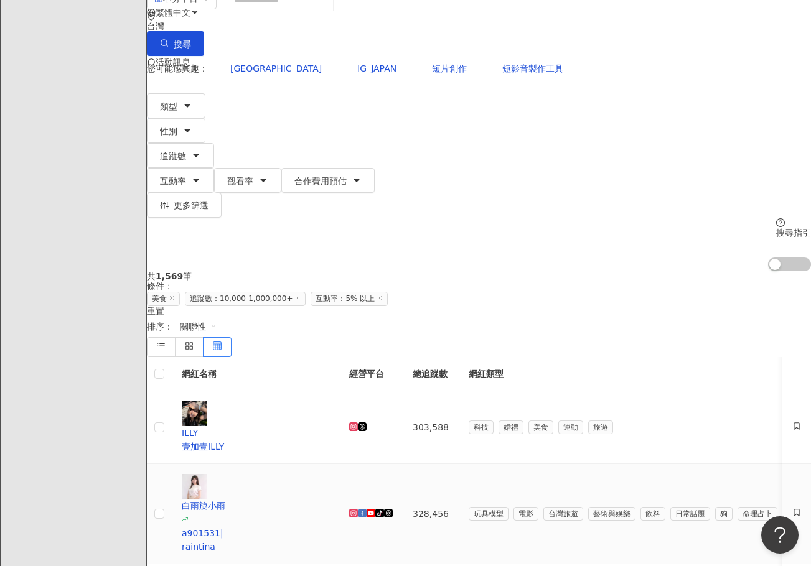
click at [381, 464] on td at bounding box center [370, 514] width 63 height 100
click at [357, 510] on icon at bounding box center [353, 513] width 7 height 7
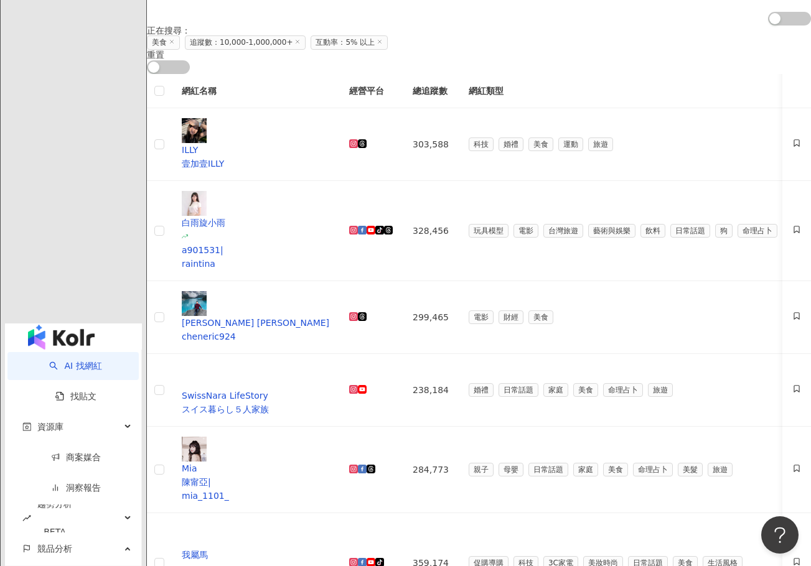
scroll to position [311, 0]
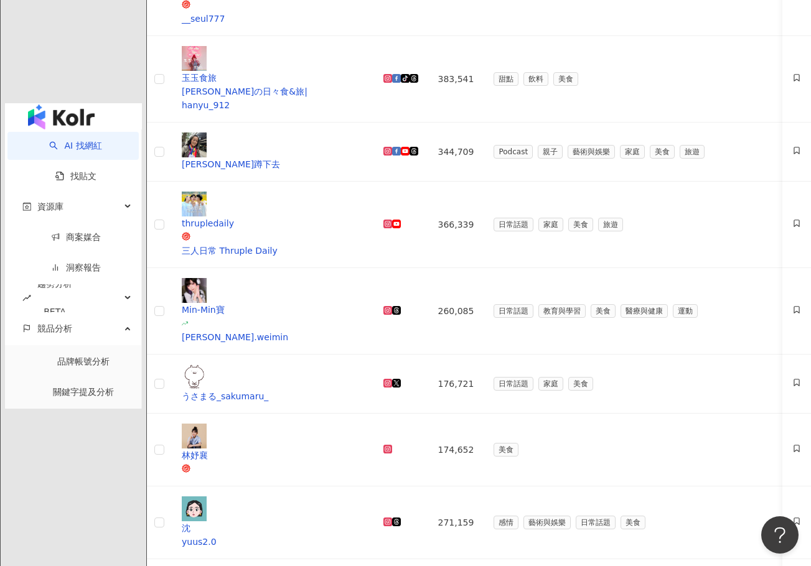
scroll to position [436, 0]
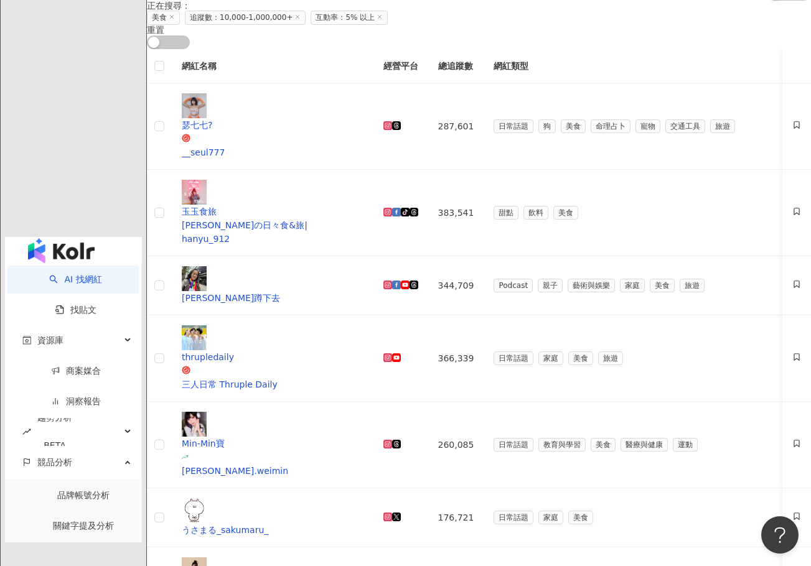
scroll to position [311, 0]
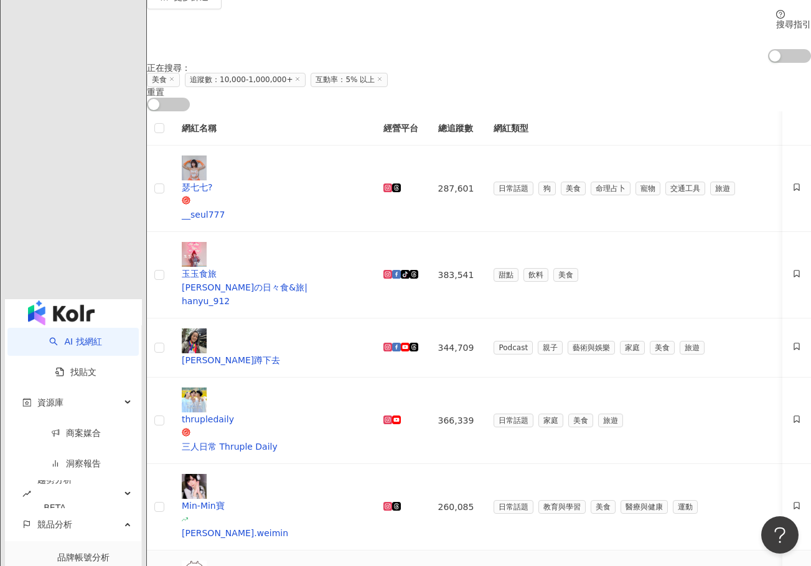
scroll to position [249, 0]
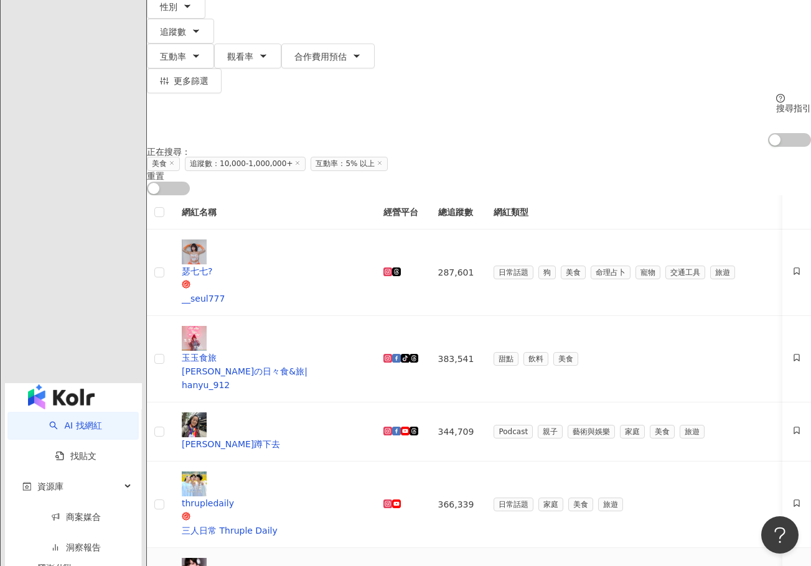
click at [384, 355] on icon at bounding box center [387, 358] width 7 height 7
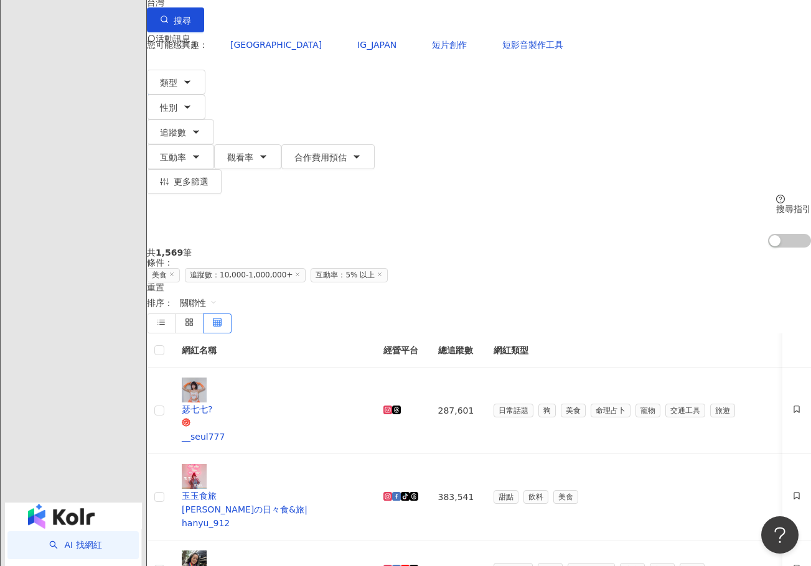
scroll to position [62, 0]
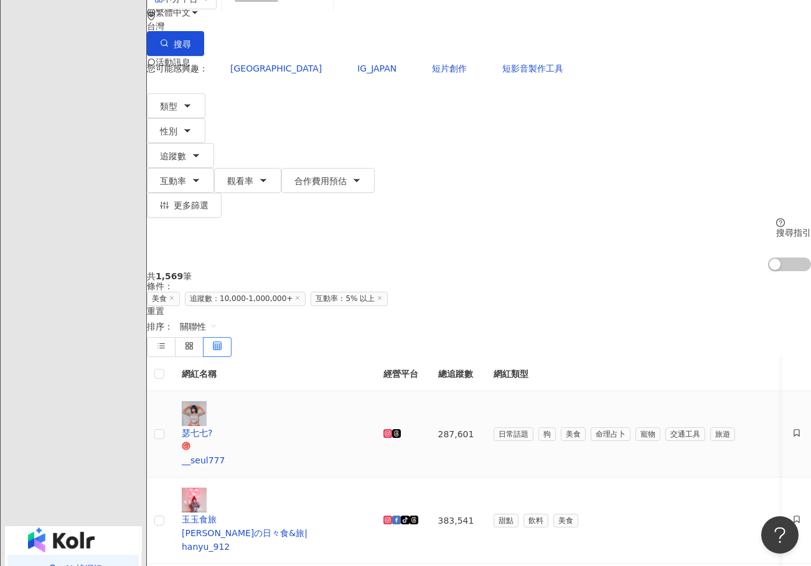
click at [383, 429] on icon at bounding box center [387, 433] width 9 height 9
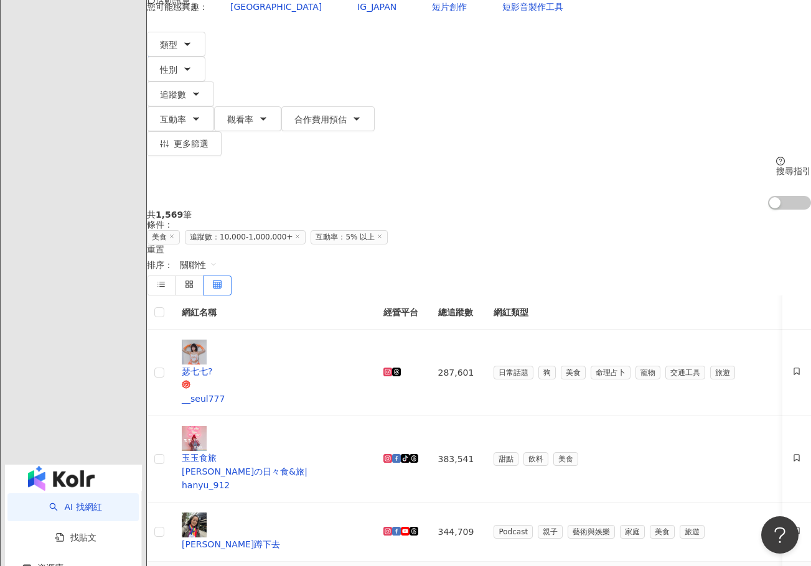
scroll to position [124, 0]
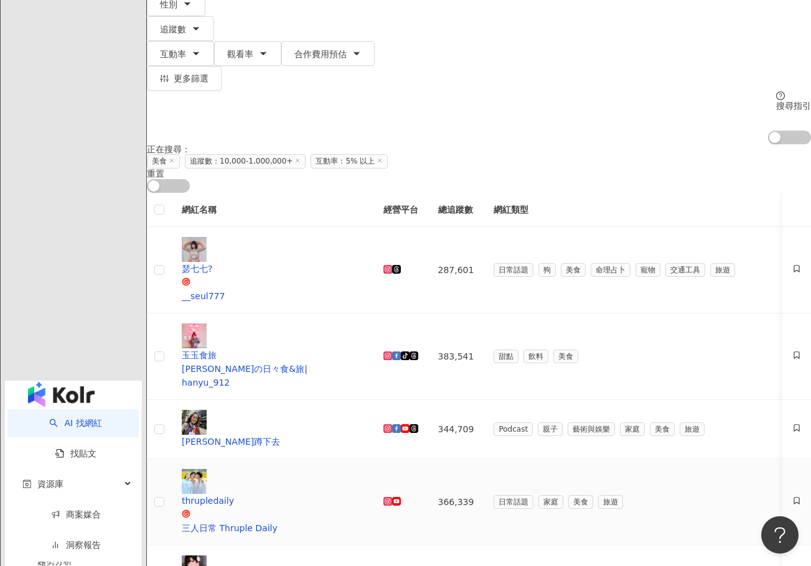
scroll to position [530, 0]
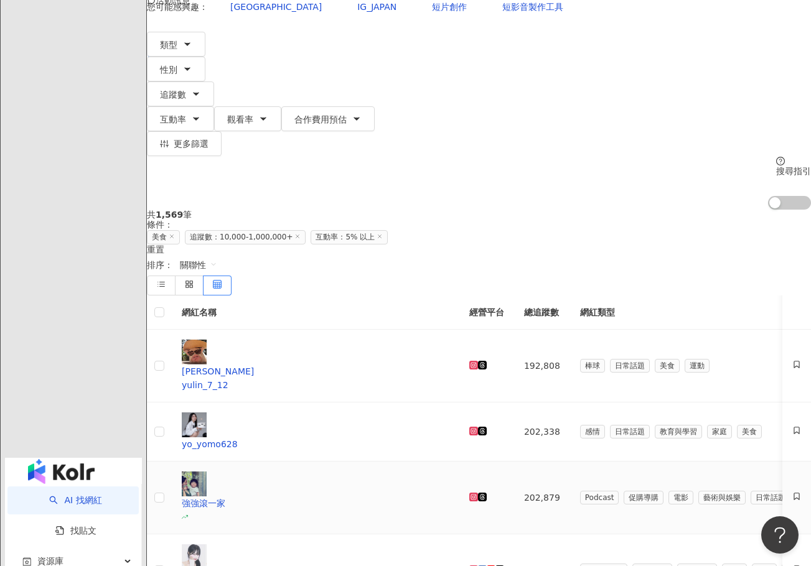
scroll to position [95, 0]
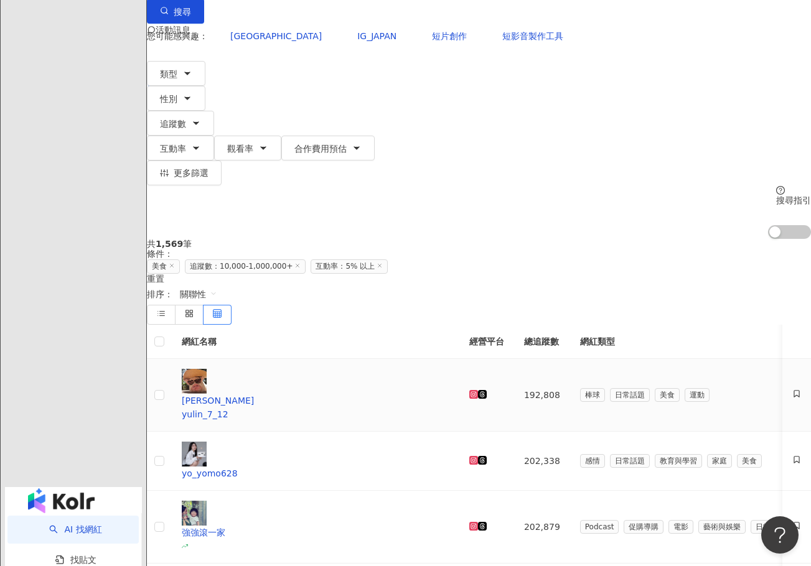
click at [470, 391] on icon at bounding box center [473, 394] width 7 height 7
click at [469, 456] on icon at bounding box center [473, 460] width 9 height 9
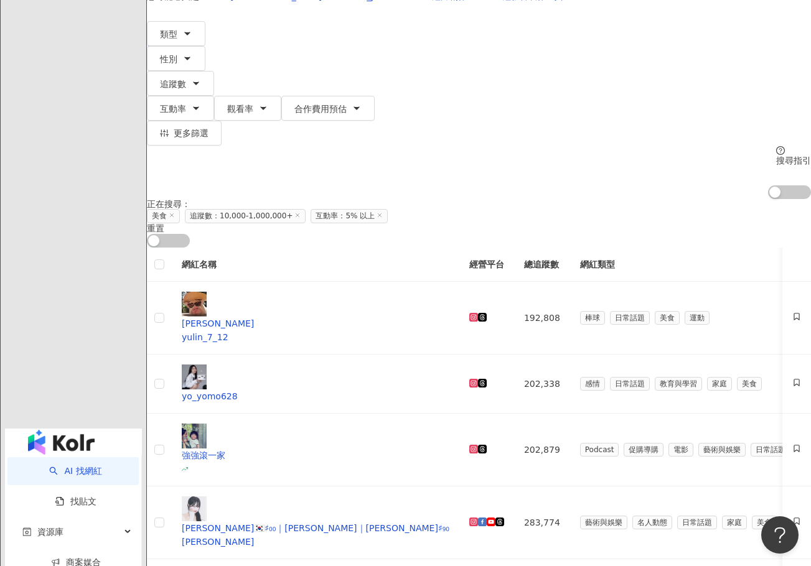
scroll to position [157, 0]
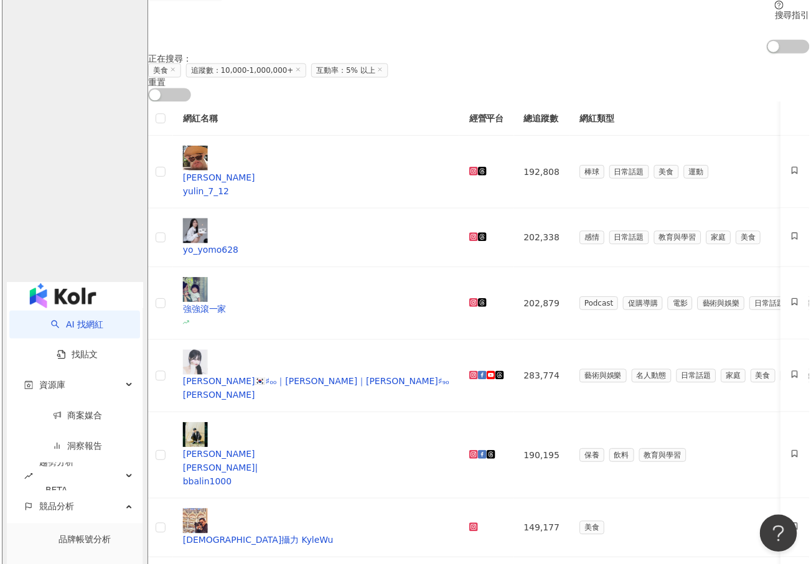
scroll to position [281, 0]
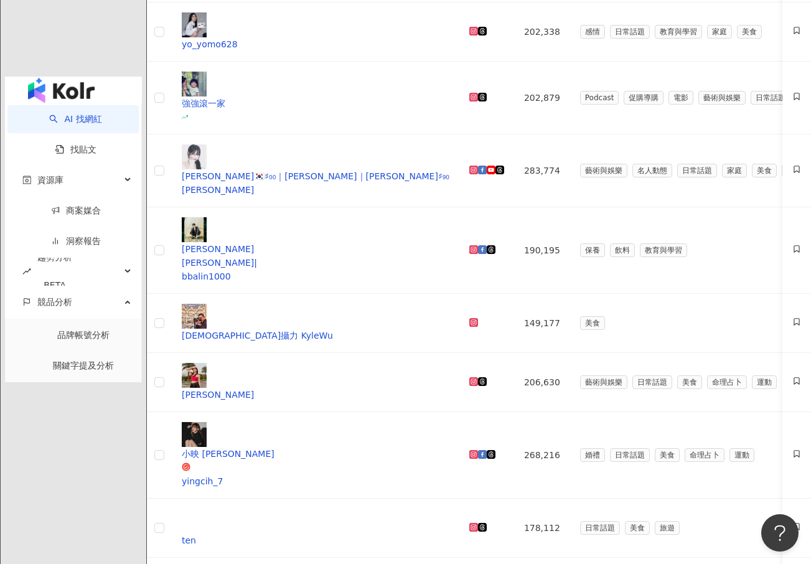
scroll to position [533, 0]
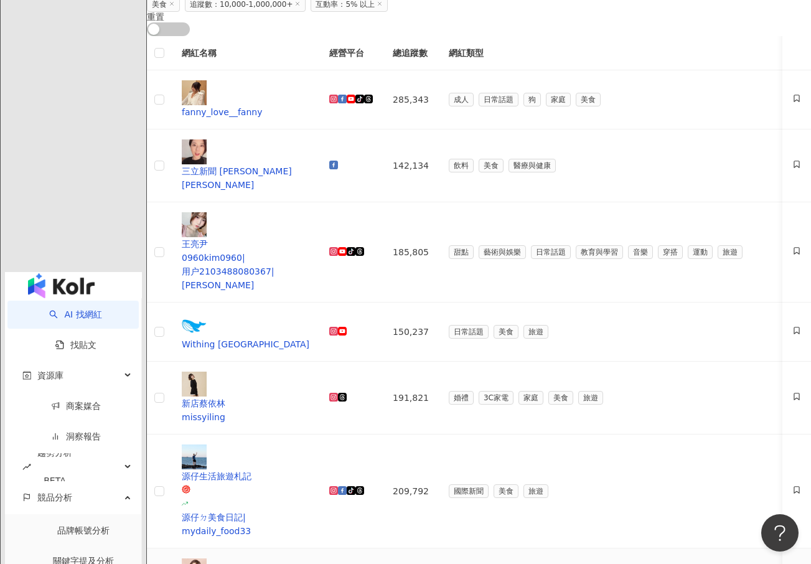
scroll to position [284, 0]
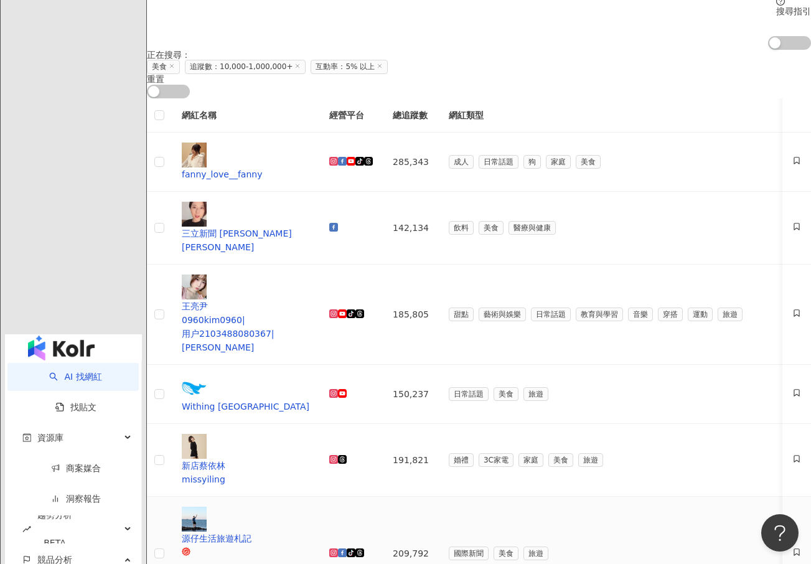
click at [338, 548] on link at bounding box center [333, 553] width 9 height 10
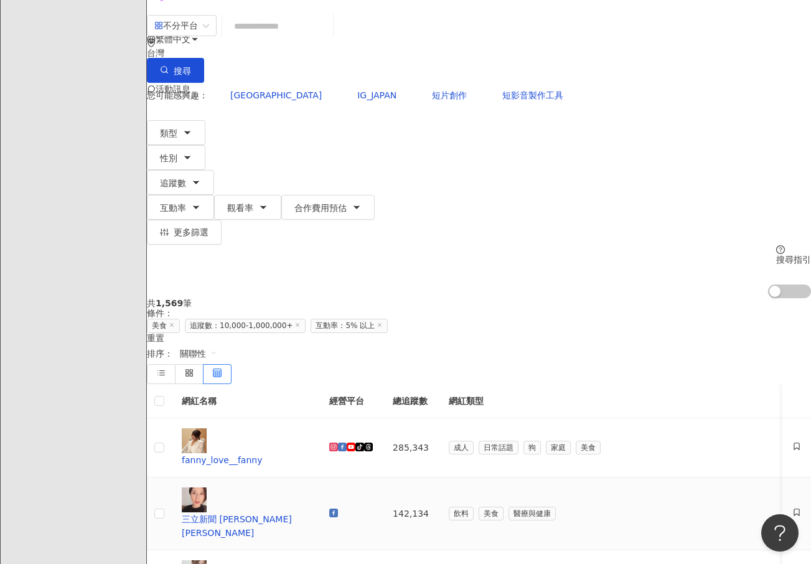
scroll to position [35, 0]
click at [335, 445] on icon at bounding box center [333, 447] width 4 height 4
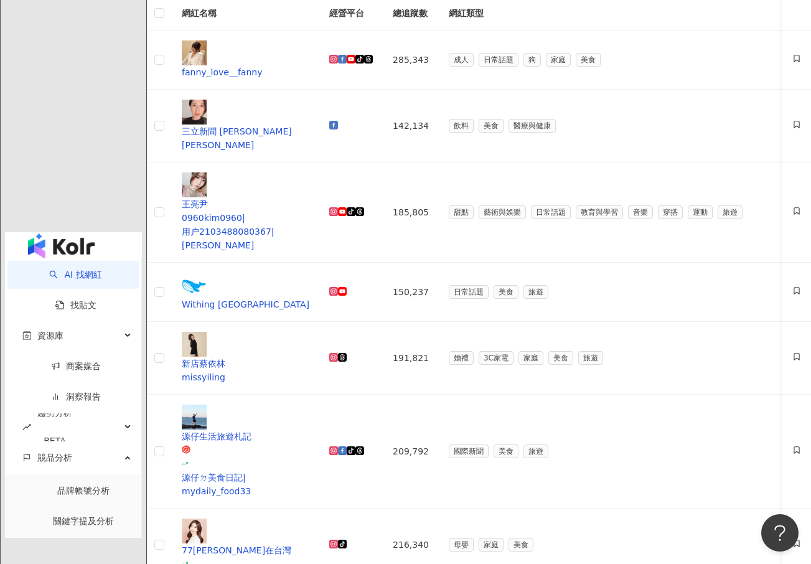
scroll to position [408, 0]
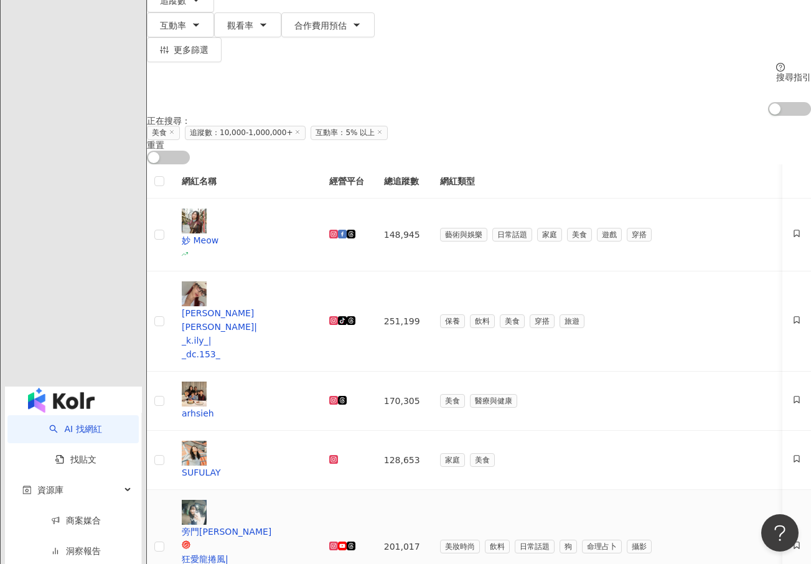
scroll to position [0, 0]
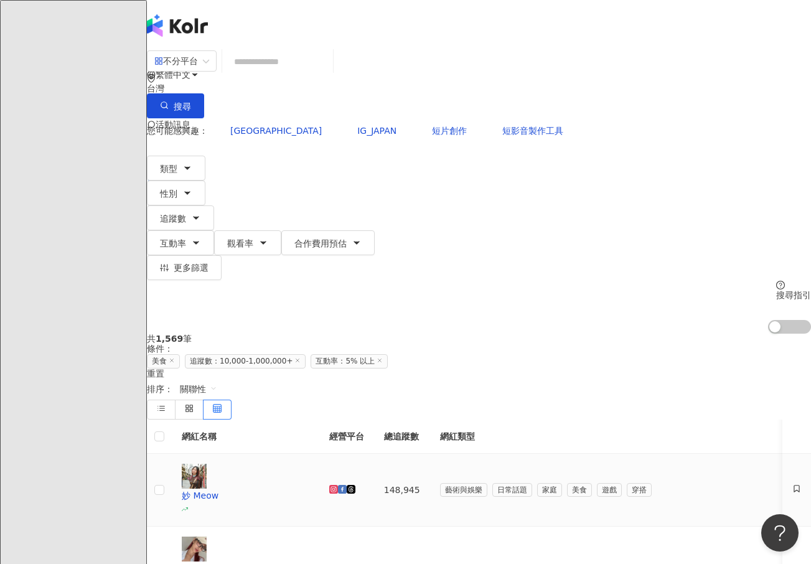
click at [334, 488] on icon at bounding box center [333, 489] width 2 height 2
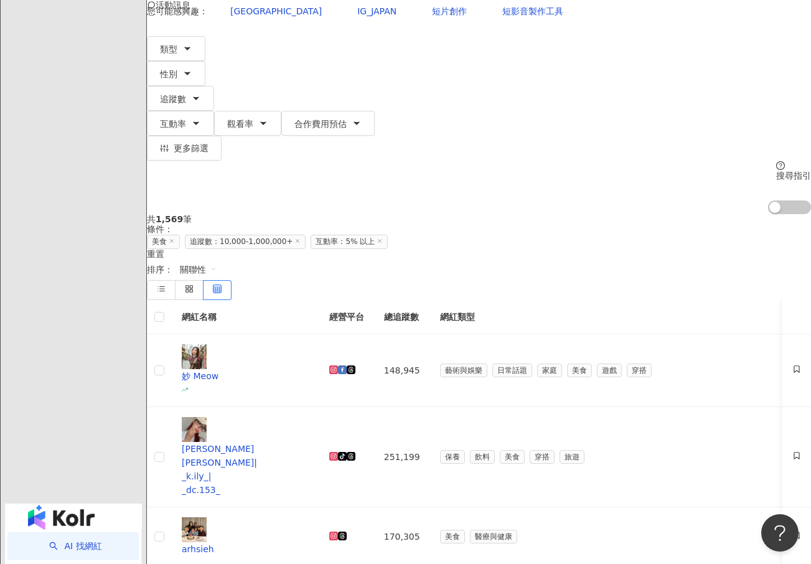
scroll to position [124, 0]
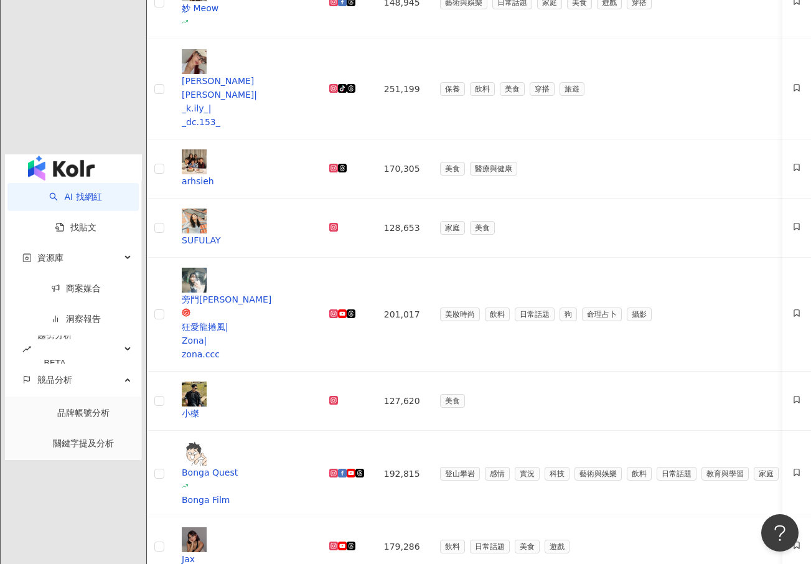
scroll to position [498, 0]
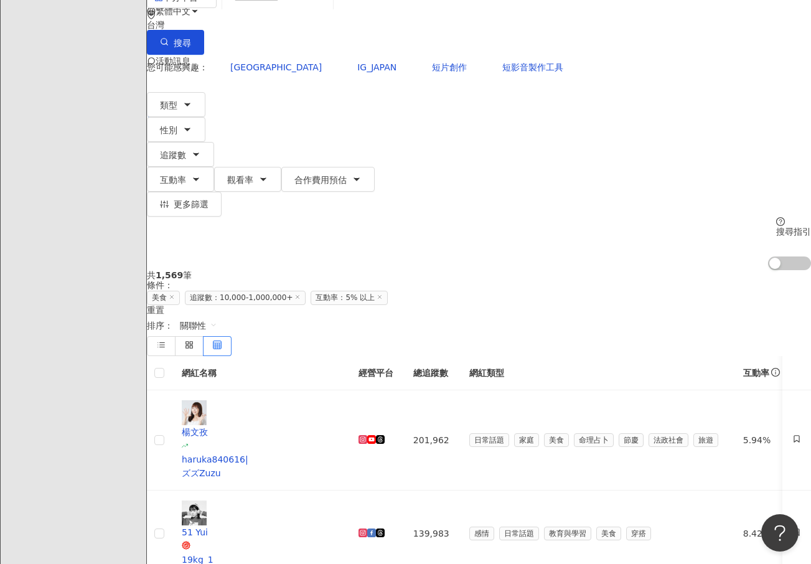
scroll to position [62, 0]
click at [366, 437] on icon at bounding box center [363, 440] width 7 height 7
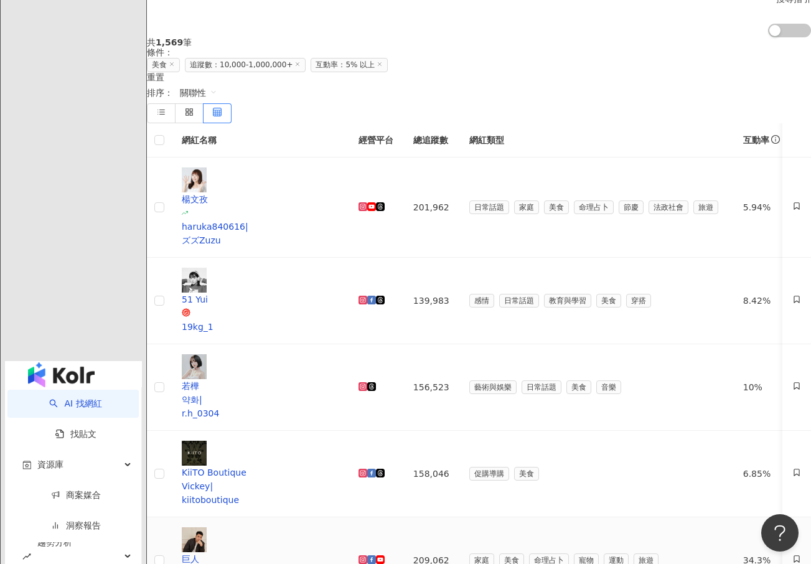
scroll to position [536, 0]
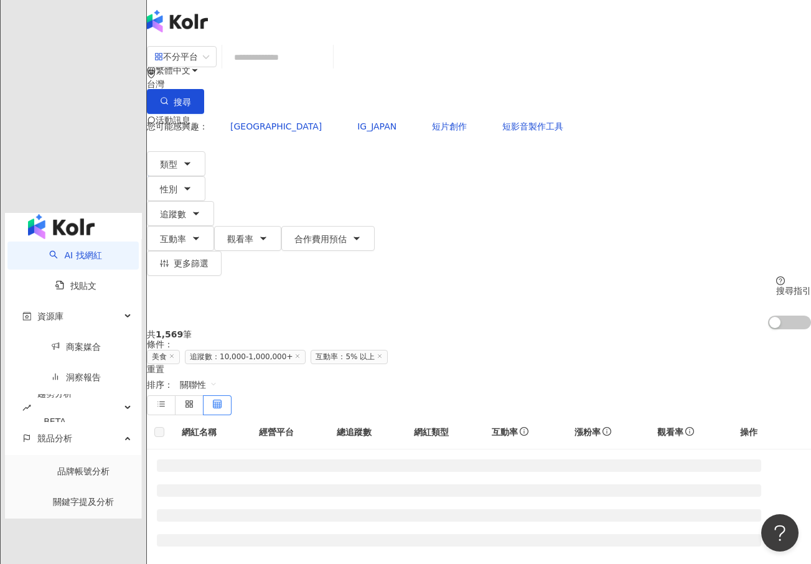
scroll to position [0, 0]
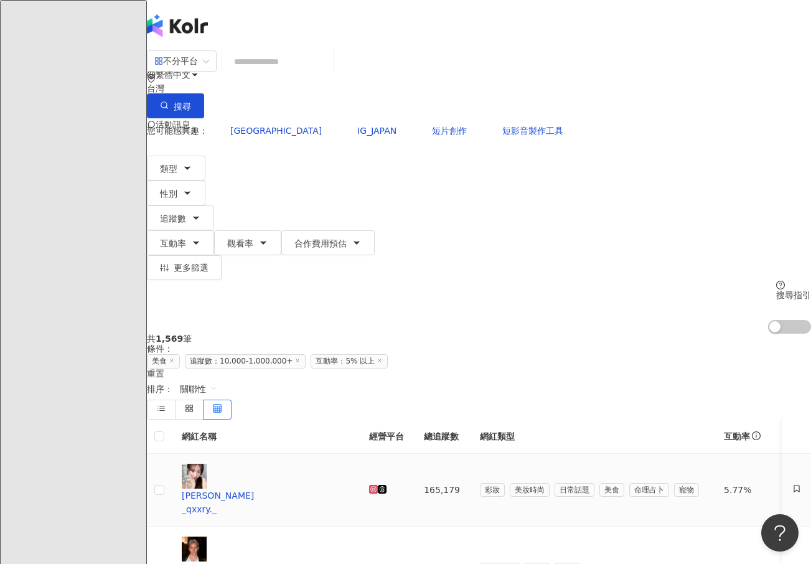
click at [378, 485] on icon at bounding box center [373, 489] width 9 height 9
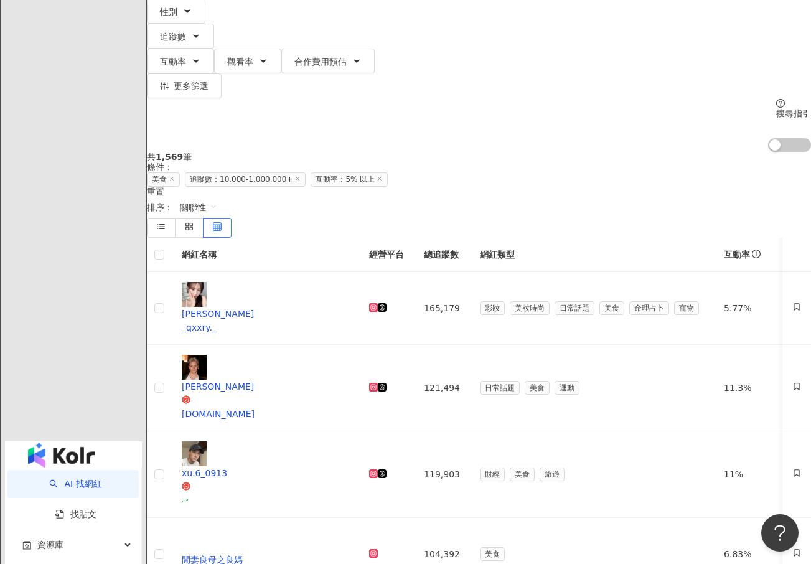
scroll to position [187, 0]
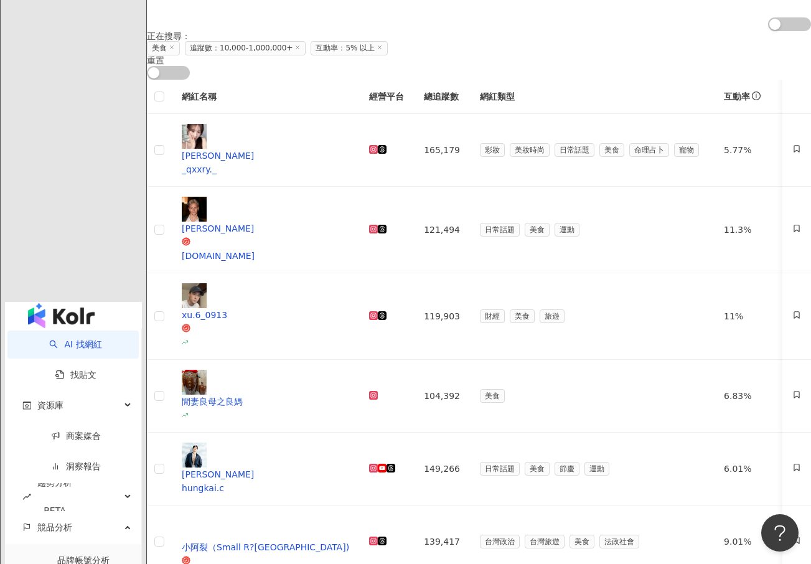
scroll to position [311, 0]
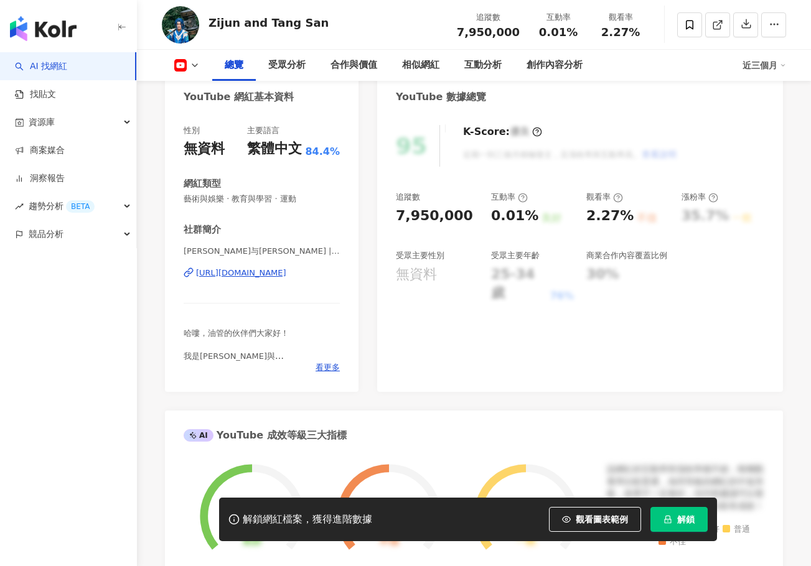
click at [272, 272] on div "https://www.youtube.com/channel/UC6ik7KPV5oL914e4LkpQMpA" at bounding box center [241, 273] width 90 height 11
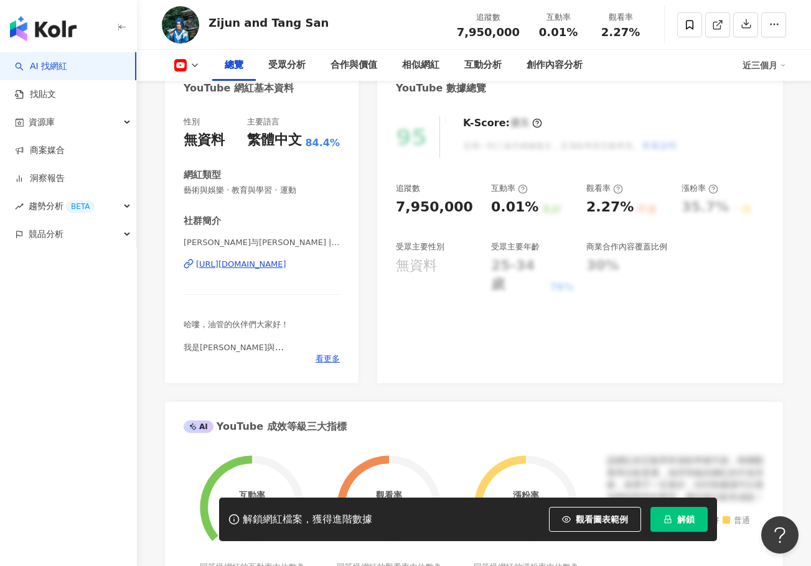
scroll to position [124, 0]
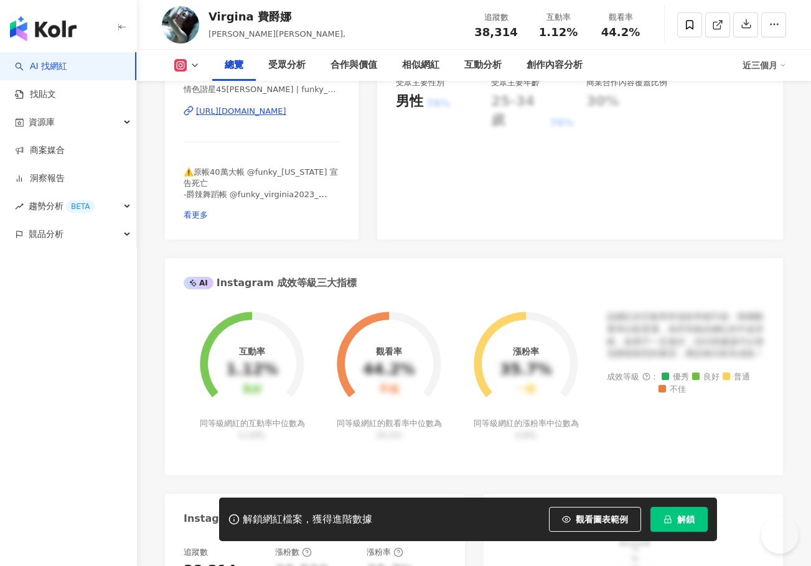
scroll to position [311, 0]
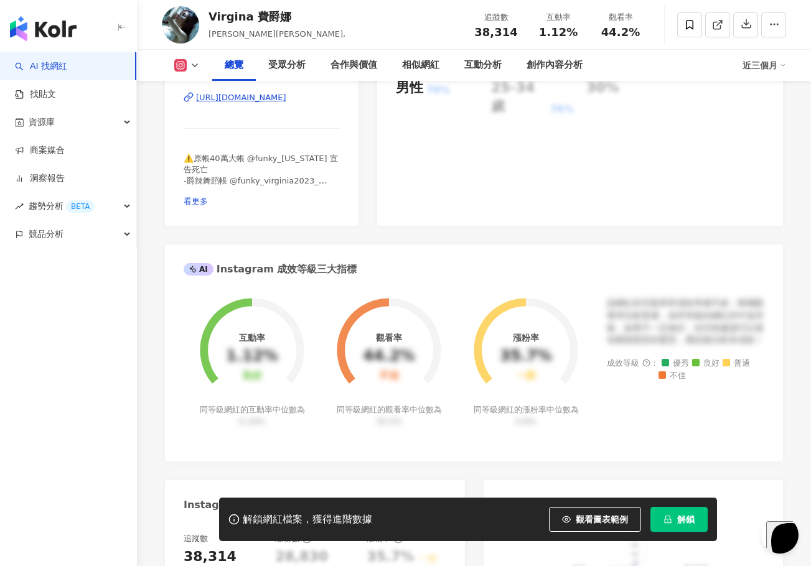
click at [252, 98] on div "https://www.instagram.com/funky_virginia2023/" at bounding box center [241, 97] width 90 height 11
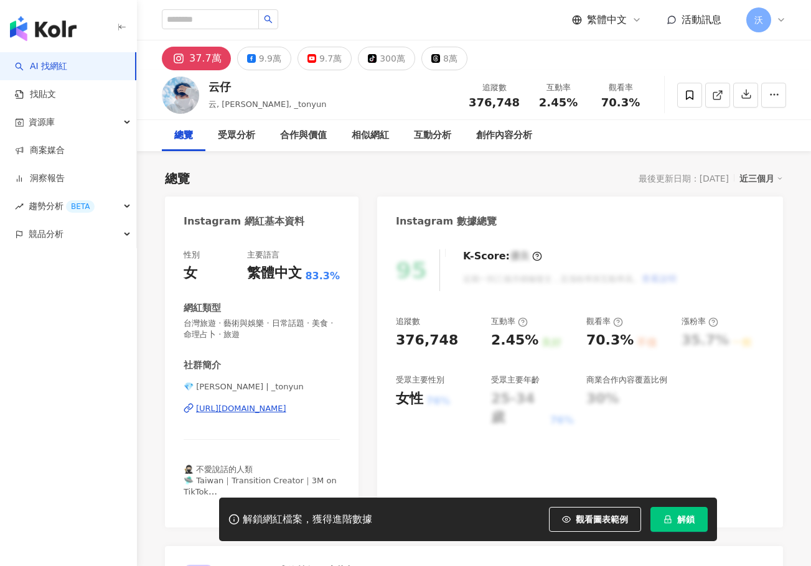
scroll to position [249, 0]
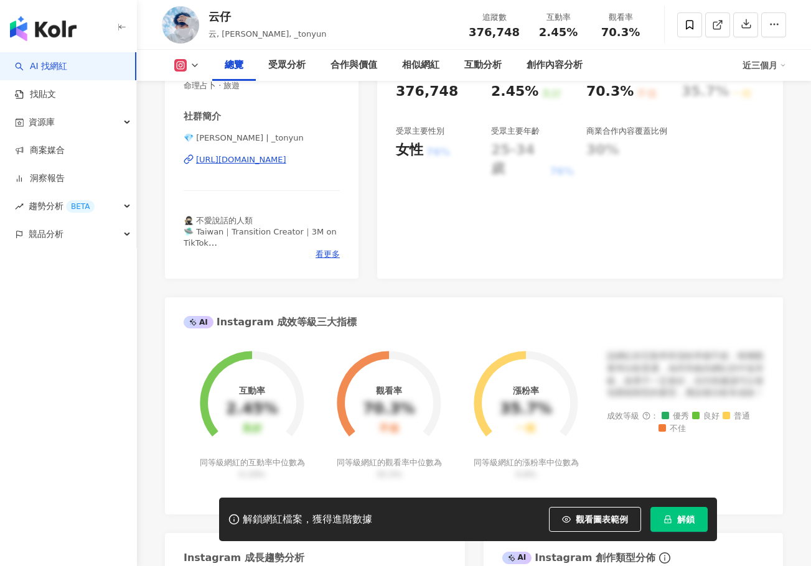
click at [282, 164] on div "https://www.instagram.com/_tonyun/" at bounding box center [241, 159] width 90 height 11
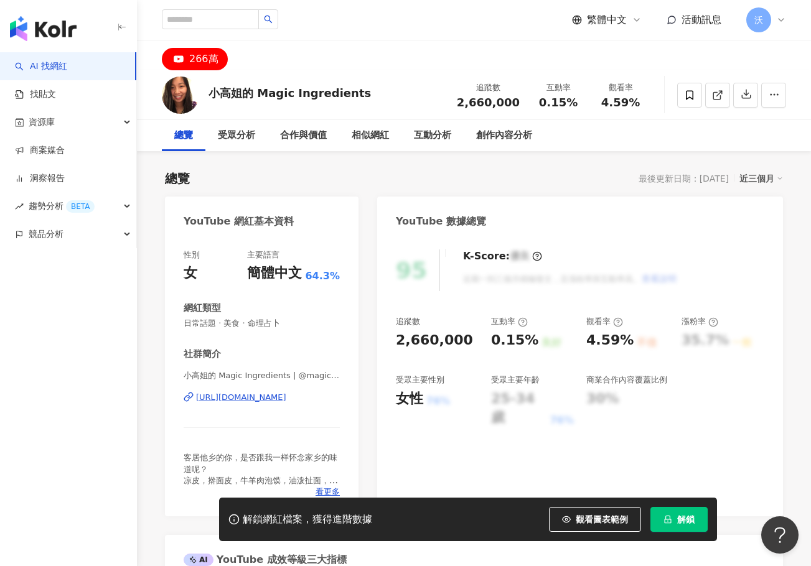
click at [266, 398] on div "https://www.youtube.com/channel/UCCKlp1JI9Yg3-cUjKPdD3mw" at bounding box center [241, 397] width 90 height 11
